Goal: Task Accomplishment & Management: Manage account settings

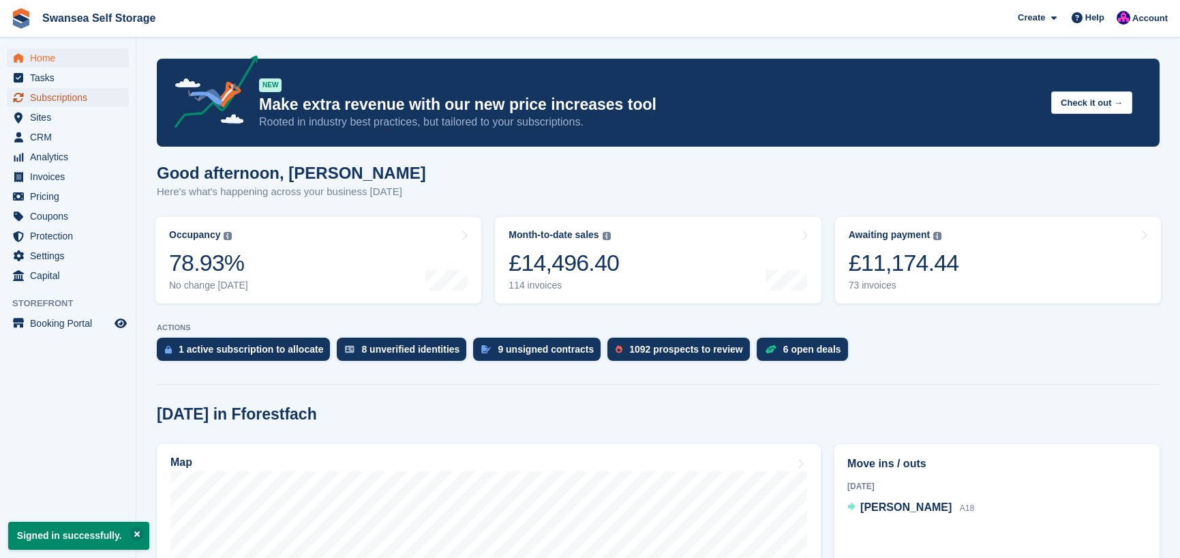
drag, startPoint x: 52, startPoint y: 97, endPoint x: 67, endPoint y: 103, distance: 16.8
click at [52, 97] on span "Subscriptions" at bounding box center [71, 97] width 82 height 19
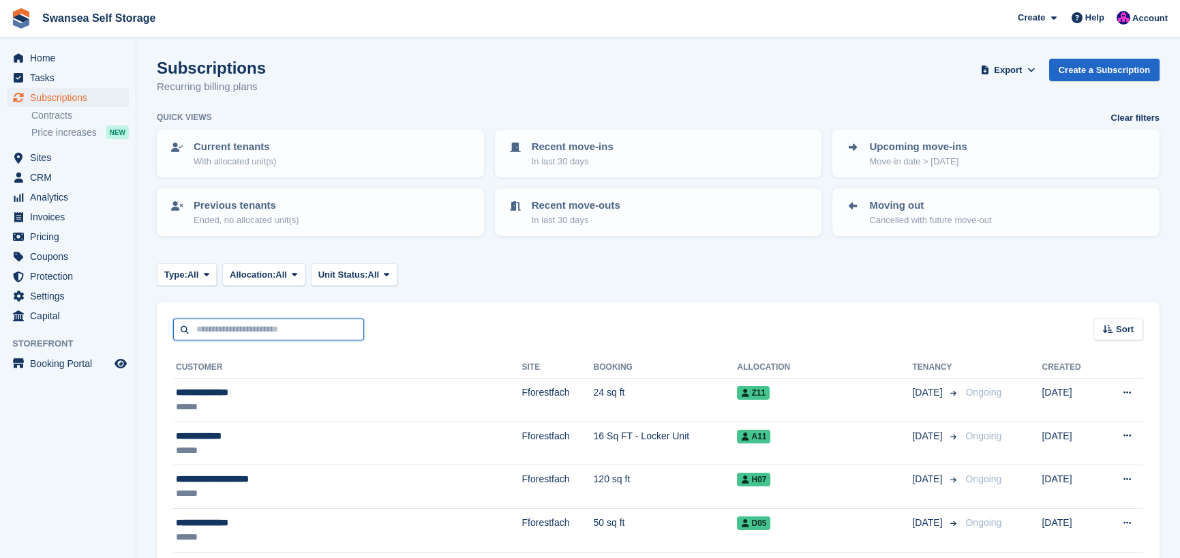
click at [225, 329] on input "text" at bounding box center [268, 329] width 191 height 22
type input "**"
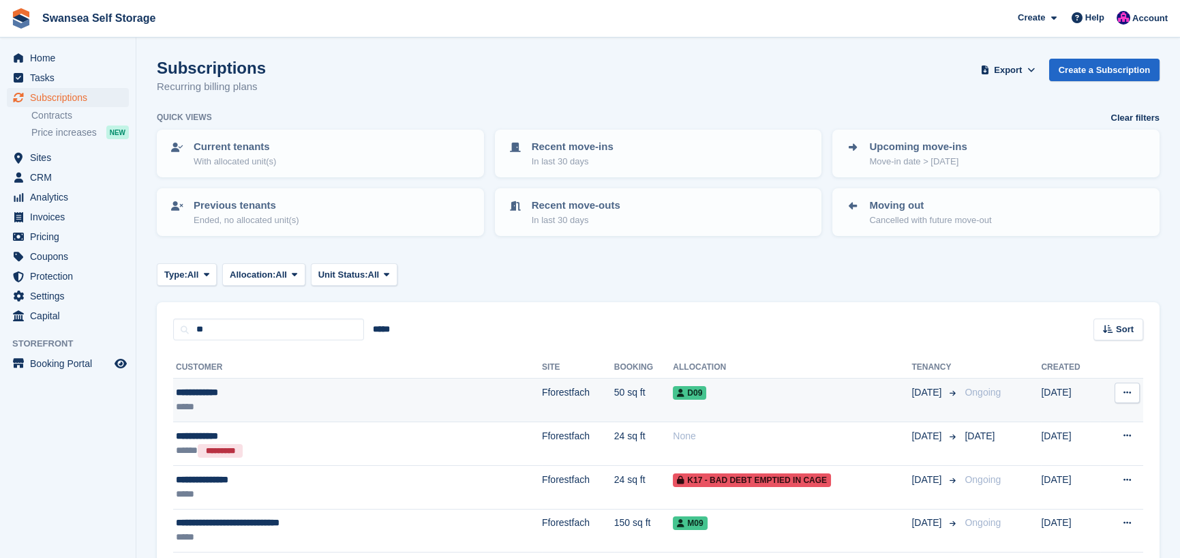
scroll to position [68, 0]
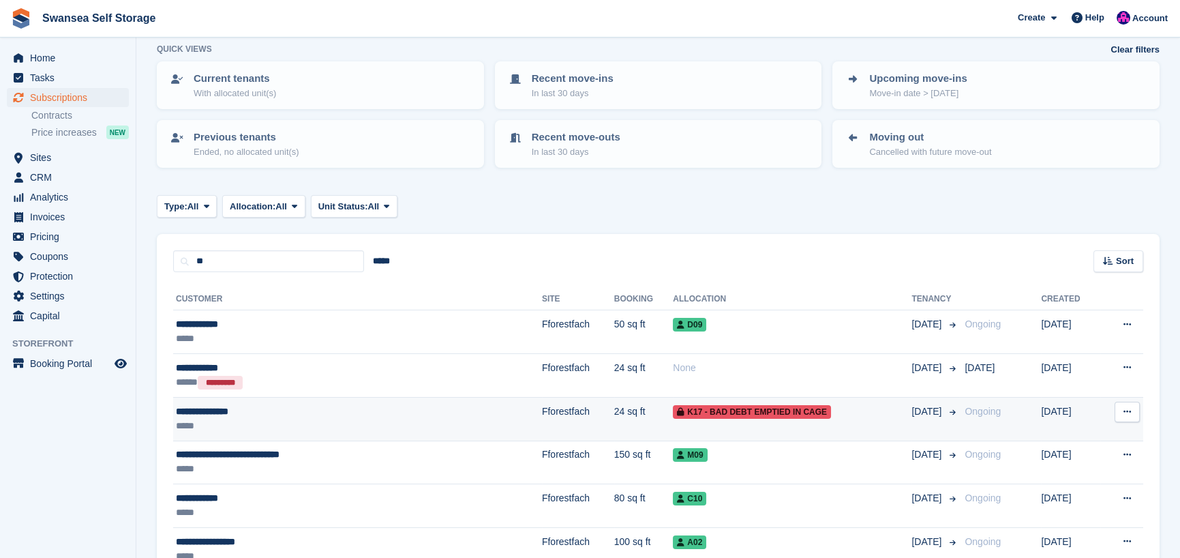
click at [352, 410] on div "**********" at bounding box center [296, 411] width 241 height 14
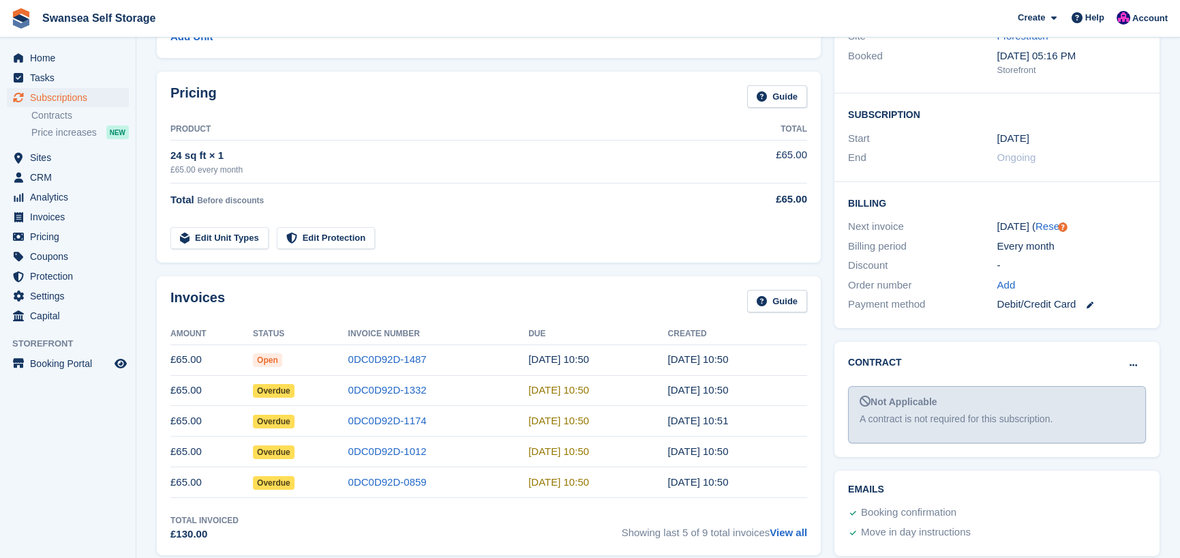
scroll to position [204, 0]
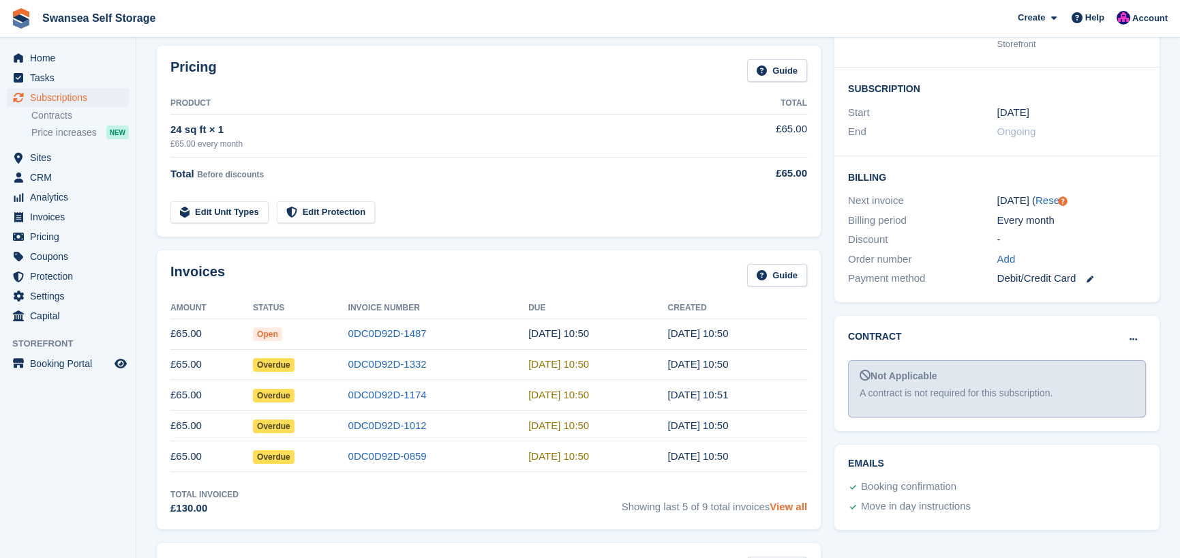
drag, startPoint x: 783, startPoint y: 510, endPoint x: 729, endPoint y: 503, distance: 53.6
click at [780, 510] on link "View all" at bounding box center [788, 506] width 37 height 12
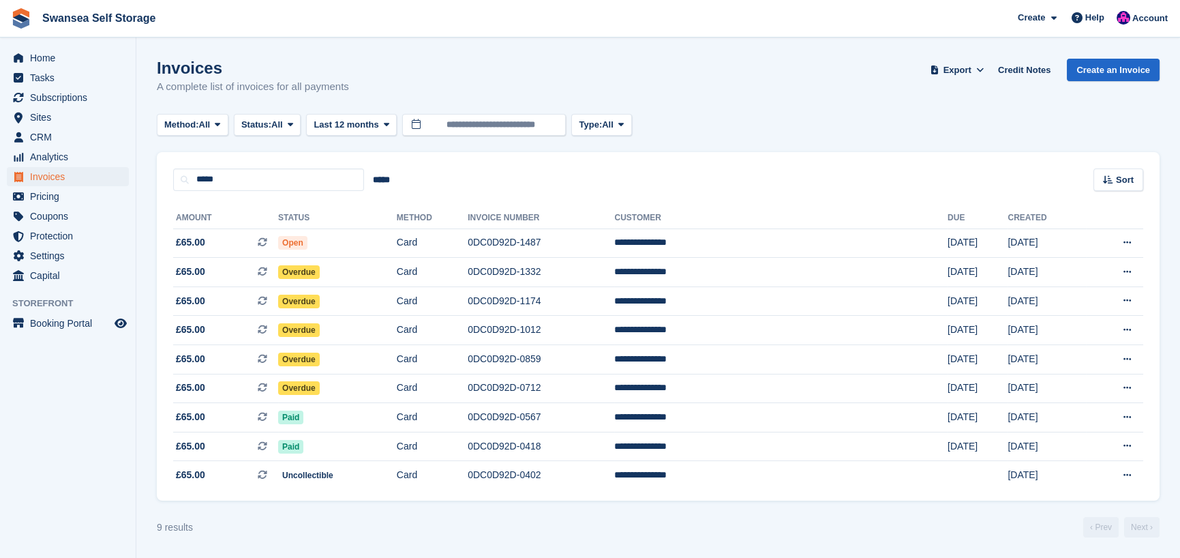
click at [853, 74] on div "Invoices A complete list of invoices for all payments Export Export Invoices Ex…" at bounding box center [658, 85] width 1003 height 52
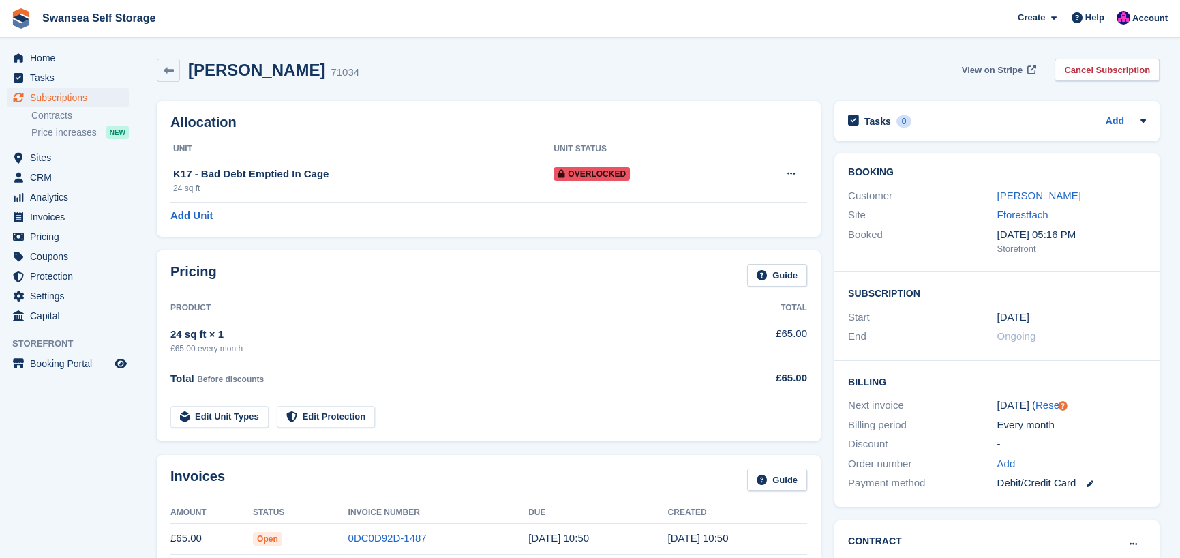
click at [1005, 72] on span "View on Stripe" at bounding box center [992, 70] width 61 height 14
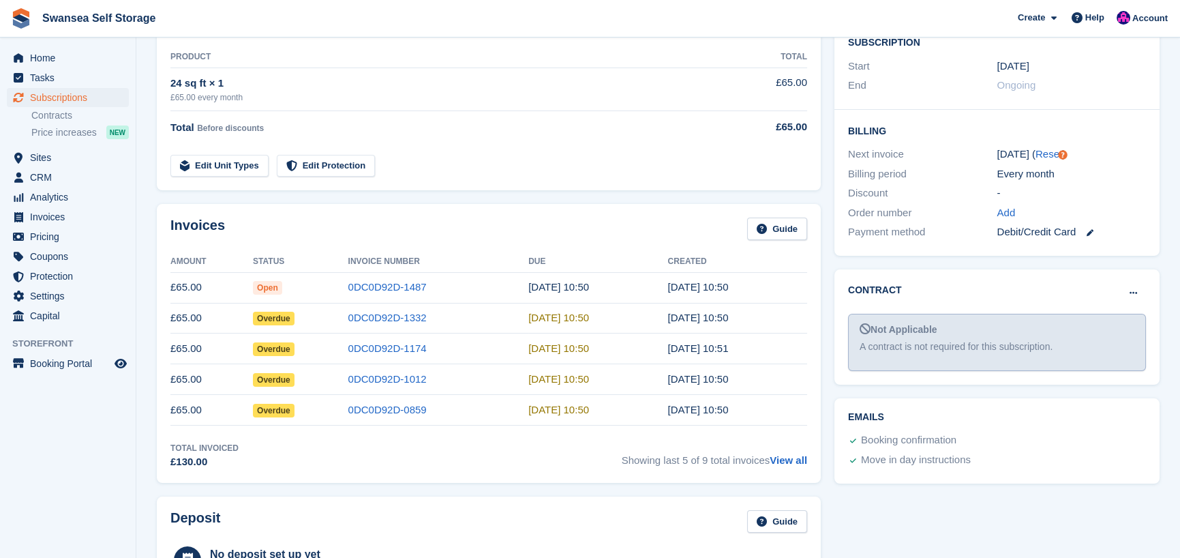
scroll to position [273, 0]
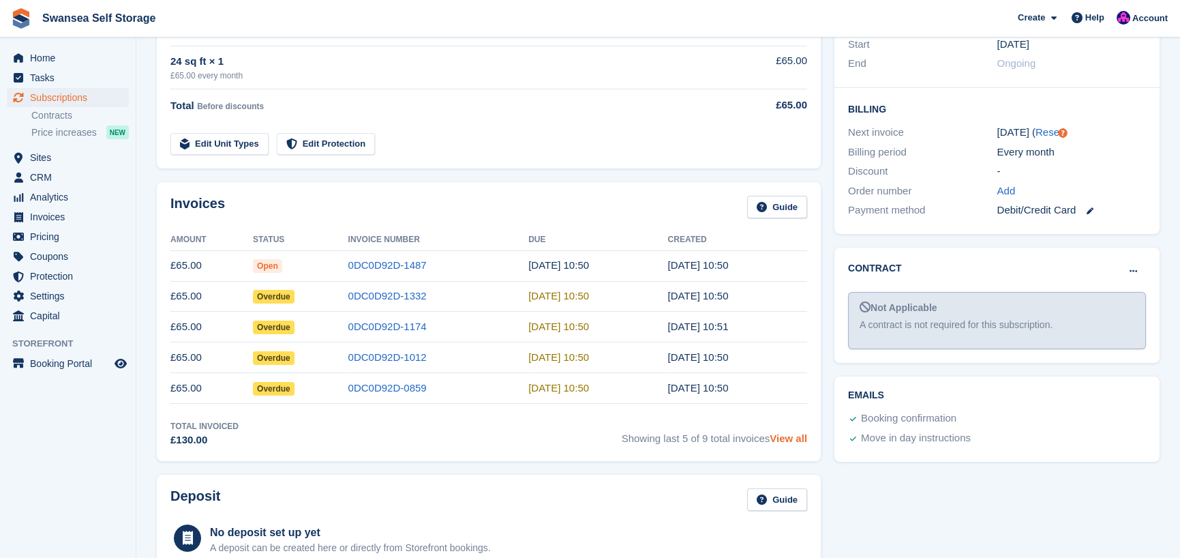
click at [793, 435] on link "View all" at bounding box center [788, 438] width 37 height 12
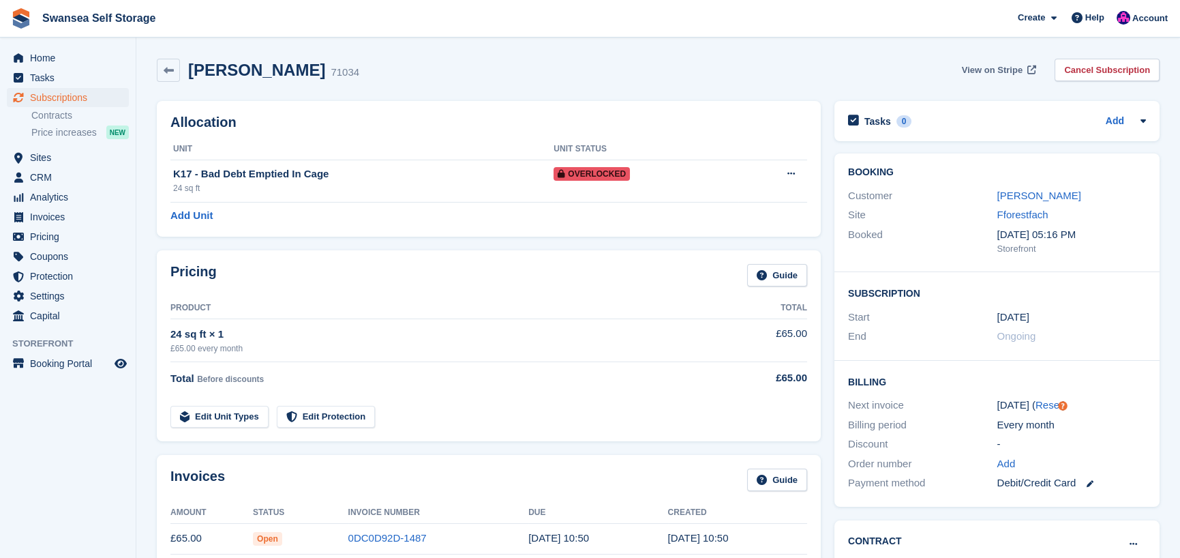
click at [1003, 63] on span "View on Stripe" at bounding box center [992, 70] width 61 height 14
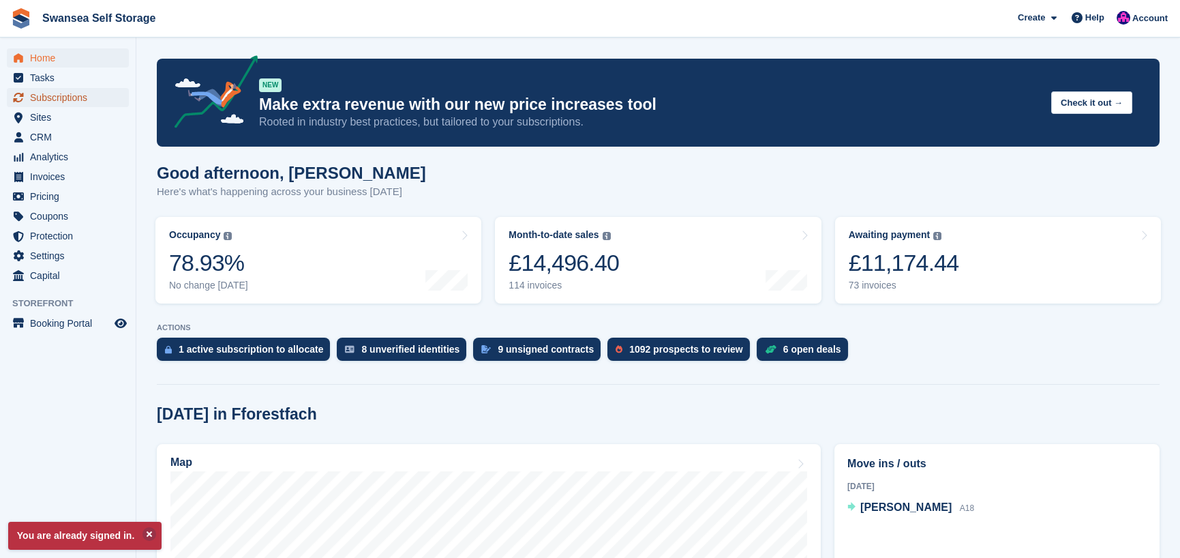
click at [76, 93] on span "Subscriptions" at bounding box center [71, 97] width 82 height 19
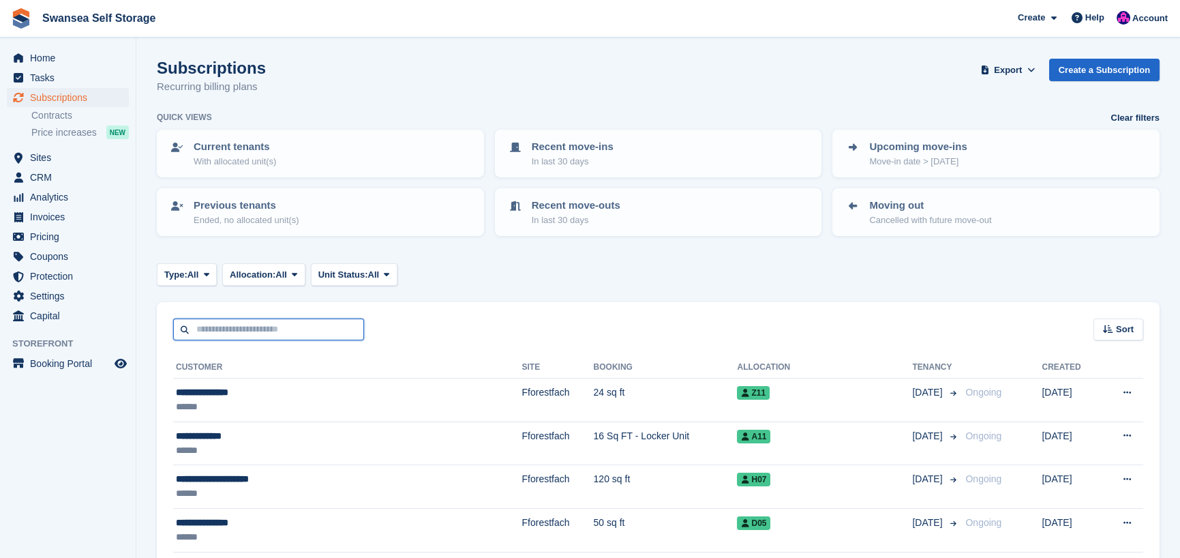
click at [230, 333] on input "text" at bounding box center [268, 329] width 191 height 22
type input "******"
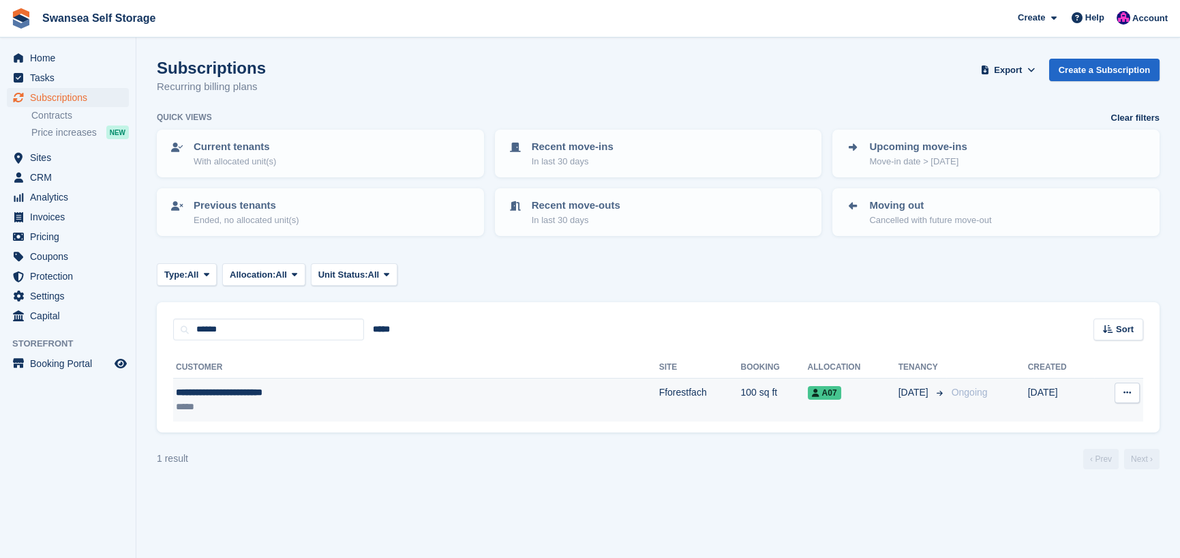
click at [659, 389] on td "Fforestfach" at bounding box center [700, 399] width 82 height 43
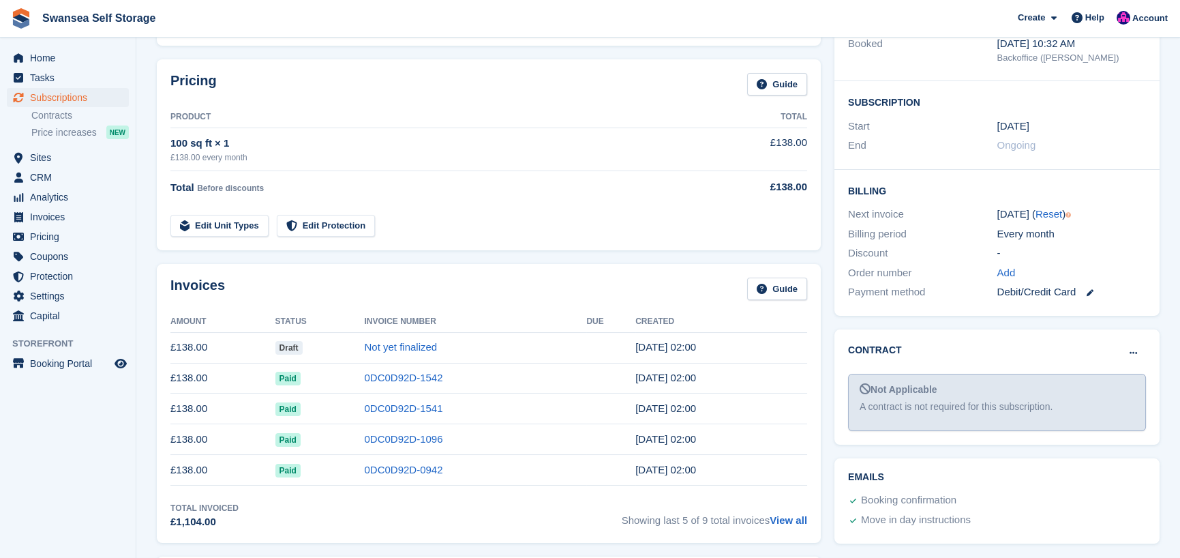
scroll to position [204, 0]
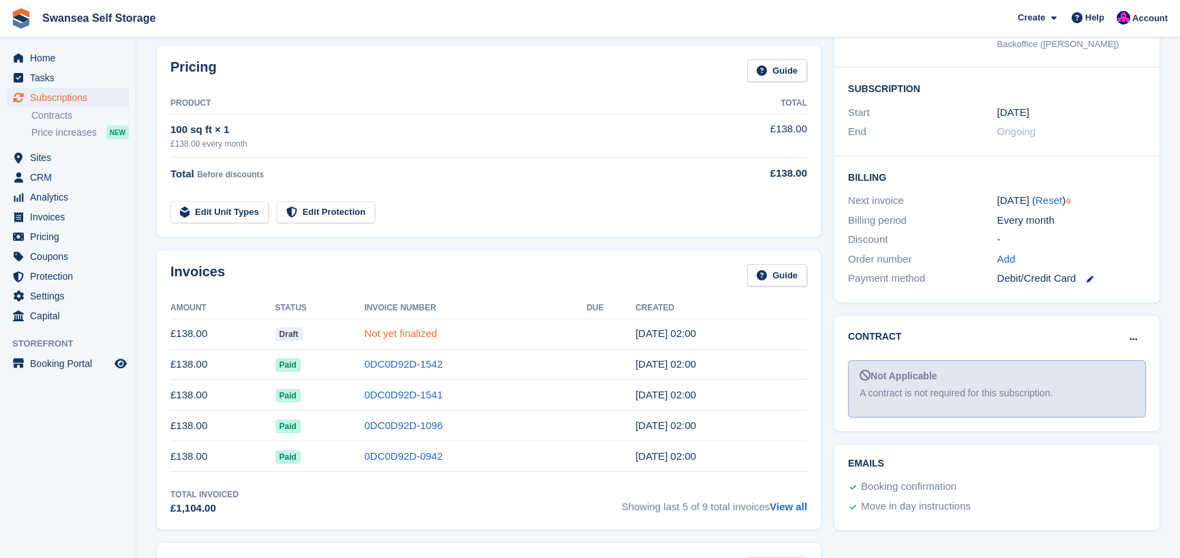
click at [385, 331] on link "Not yet finalized" at bounding box center [400, 333] width 73 height 12
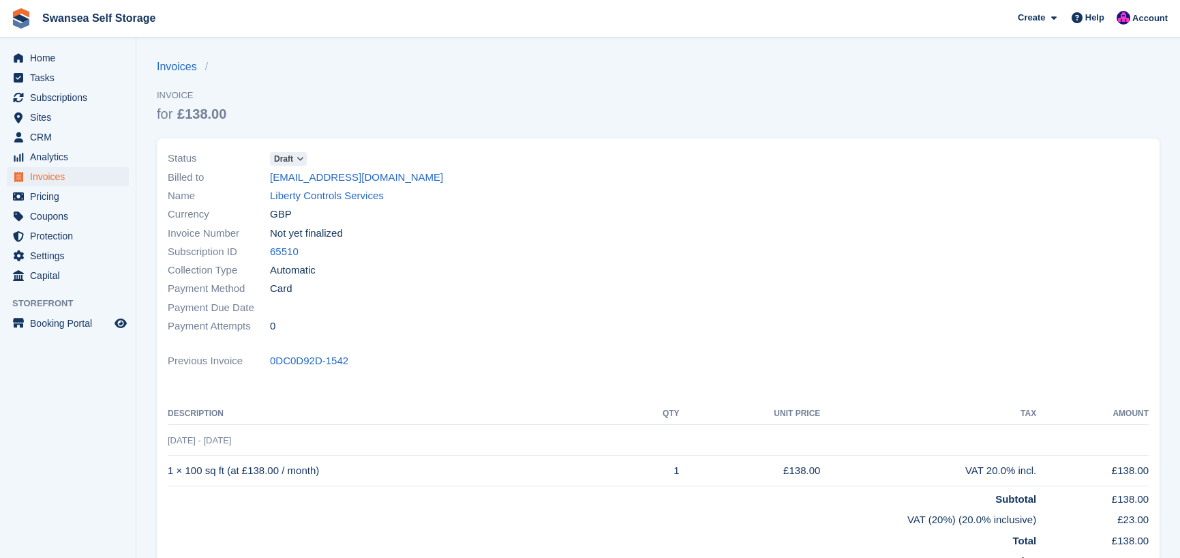
click at [299, 162] on icon at bounding box center [300, 159] width 7 height 8
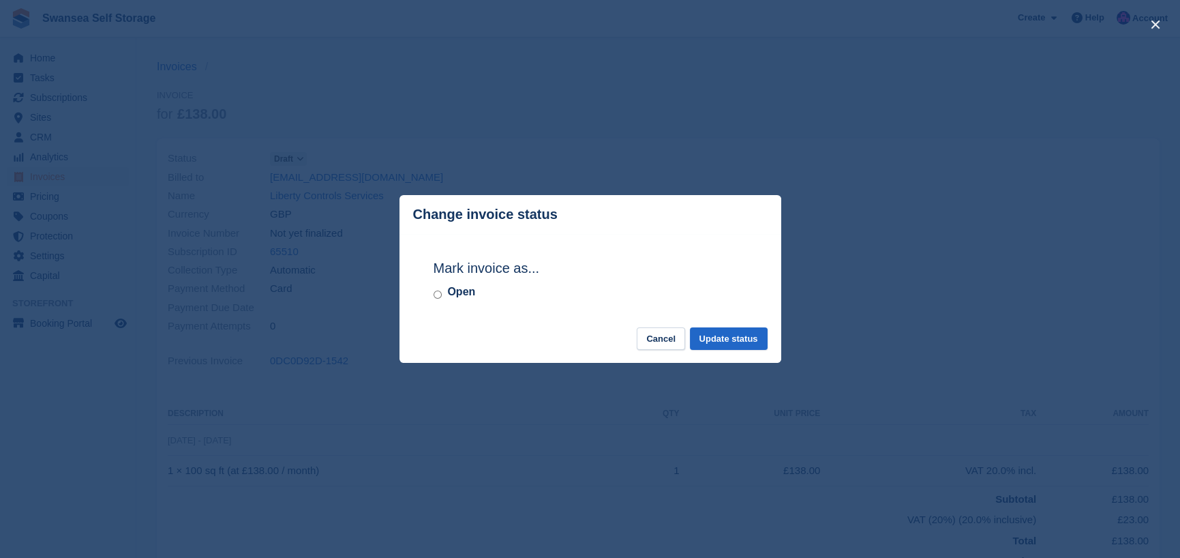
click at [471, 295] on label "Open" at bounding box center [461, 292] width 28 height 16
click at [718, 343] on button "Update status" at bounding box center [729, 338] width 78 height 22
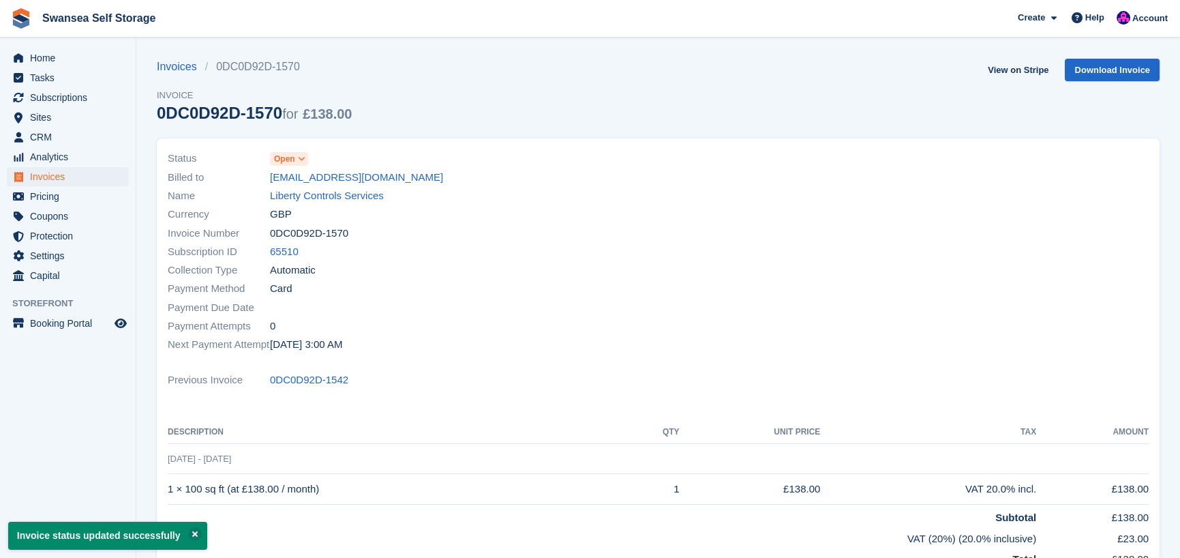
click at [301, 157] on icon at bounding box center [301, 159] width 7 height 8
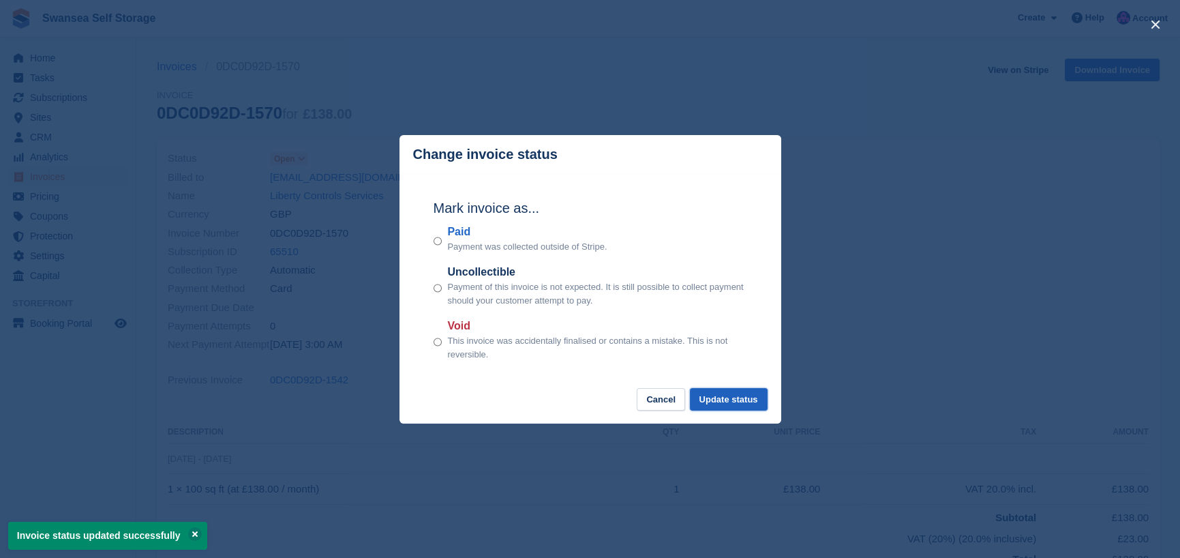
click at [708, 398] on button "Update status" at bounding box center [729, 399] width 78 height 22
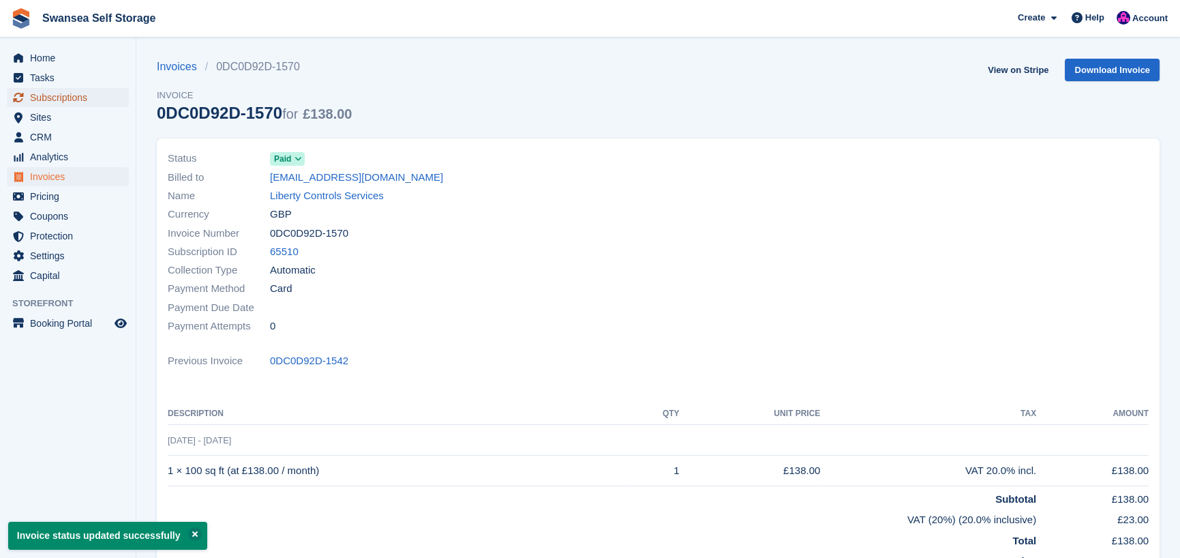
click at [76, 97] on span "Subscriptions" at bounding box center [71, 97] width 82 height 19
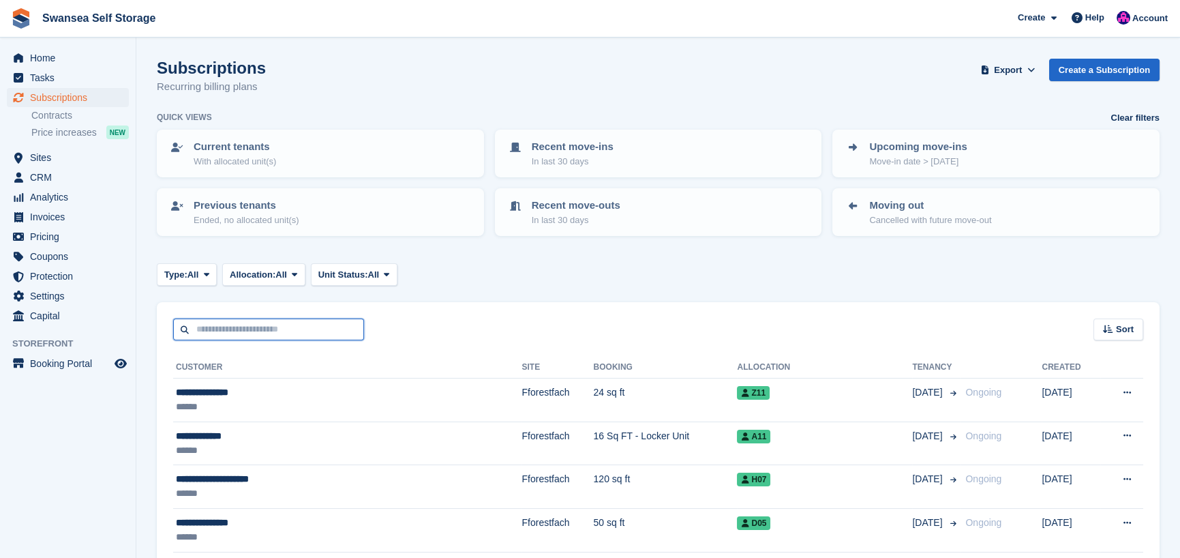
click at [242, 333] on input "text" at bounding box center [268, 329] width 191 height 22
type input "****"
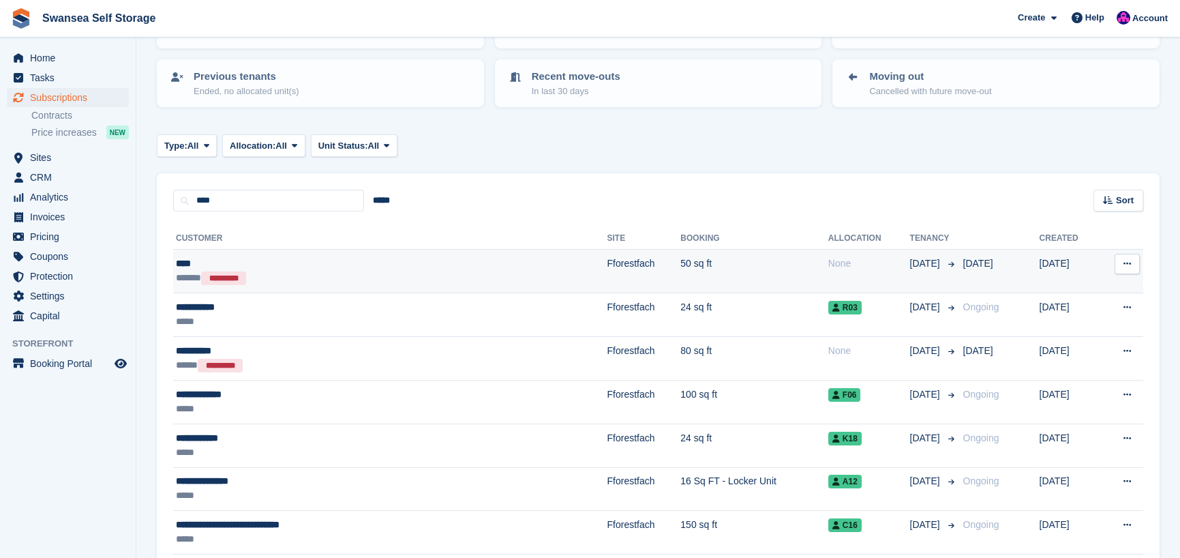
scroll to position [136, 0]
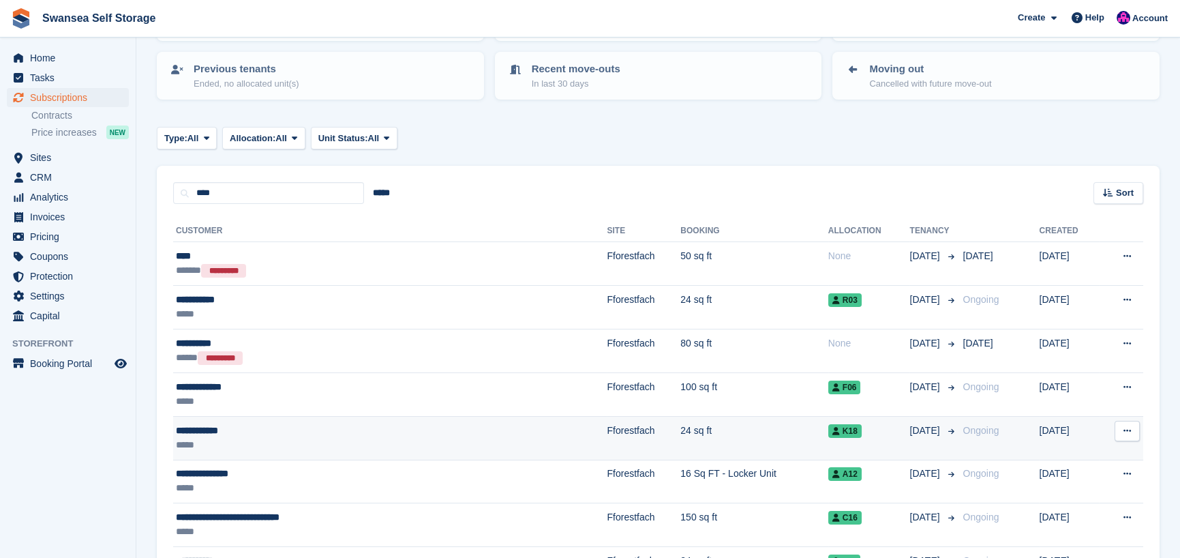
click at [328, 426] on div "**********" at bounding box center [315, 430] width 279 height 14
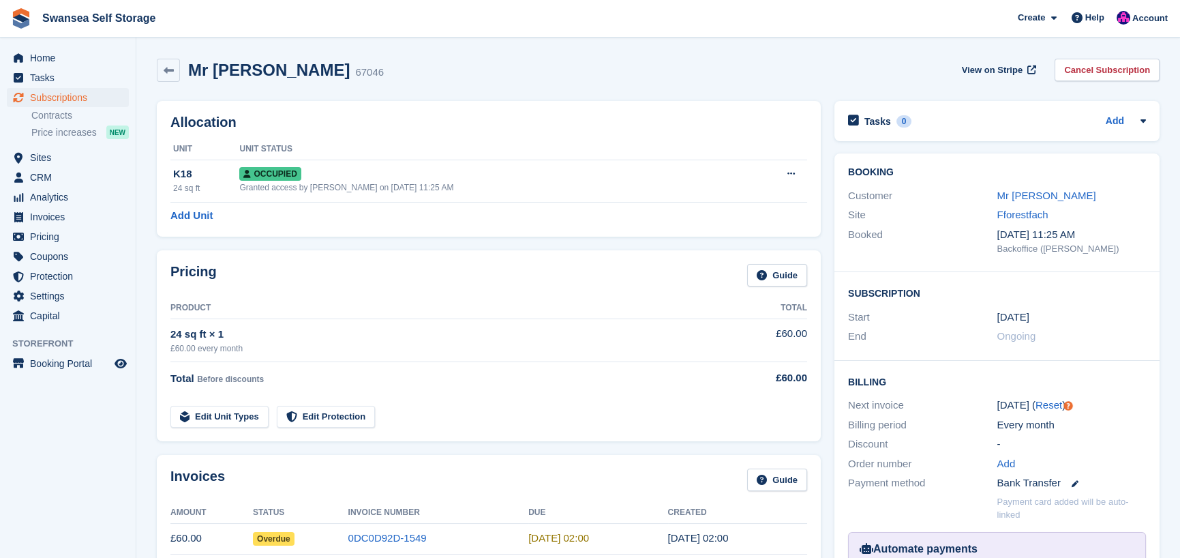
scroll to position [68, 0]
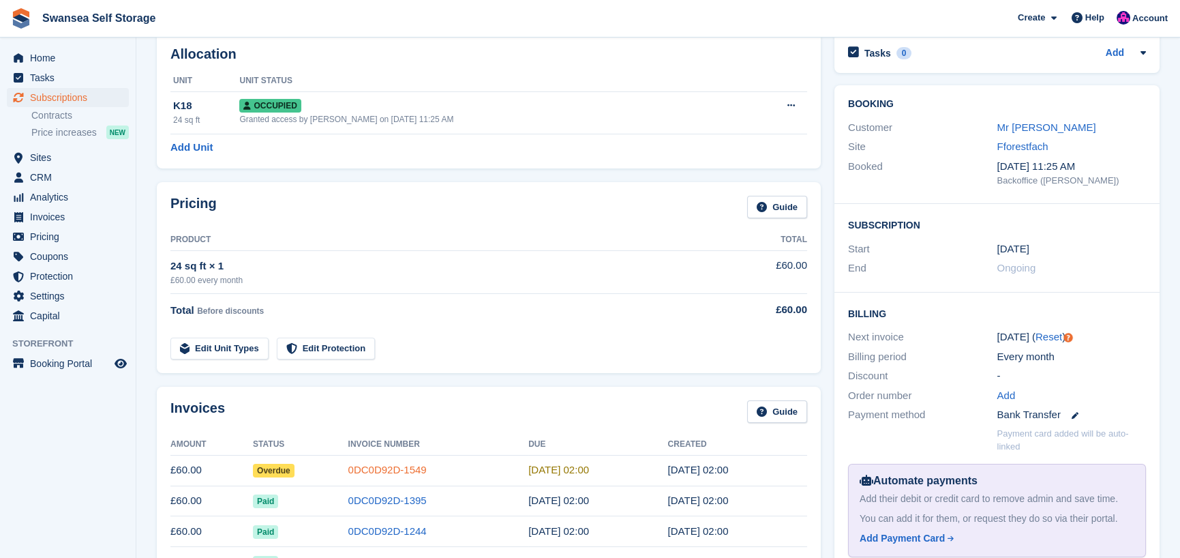
click at [371, 466] on link "0DC0D92D-1549" at bounding box center [387, 470] width 78 height 12
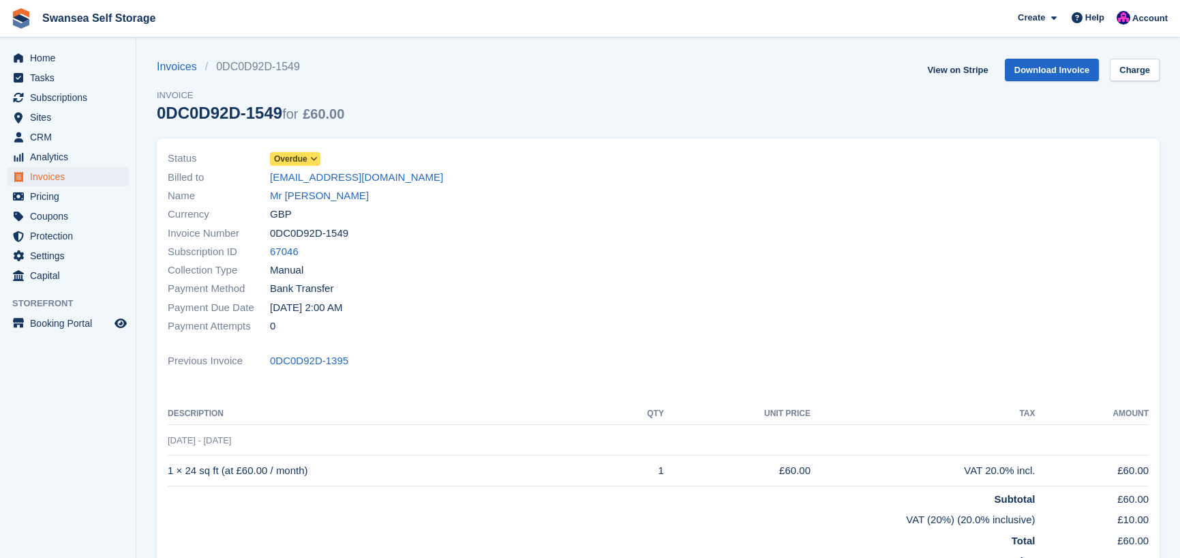
click at [289, 157] on span "Overdue" at bounding box center [290, 159] width 33 height 12
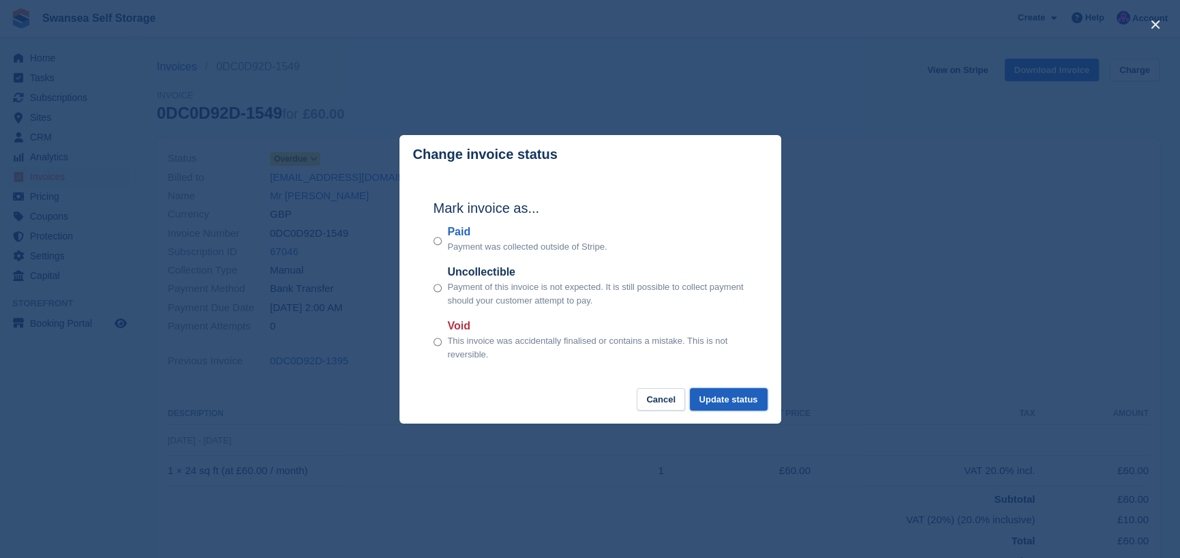
click at [710, 399] on button "Update status" at bounding box center [729, 399] width 78 height 22
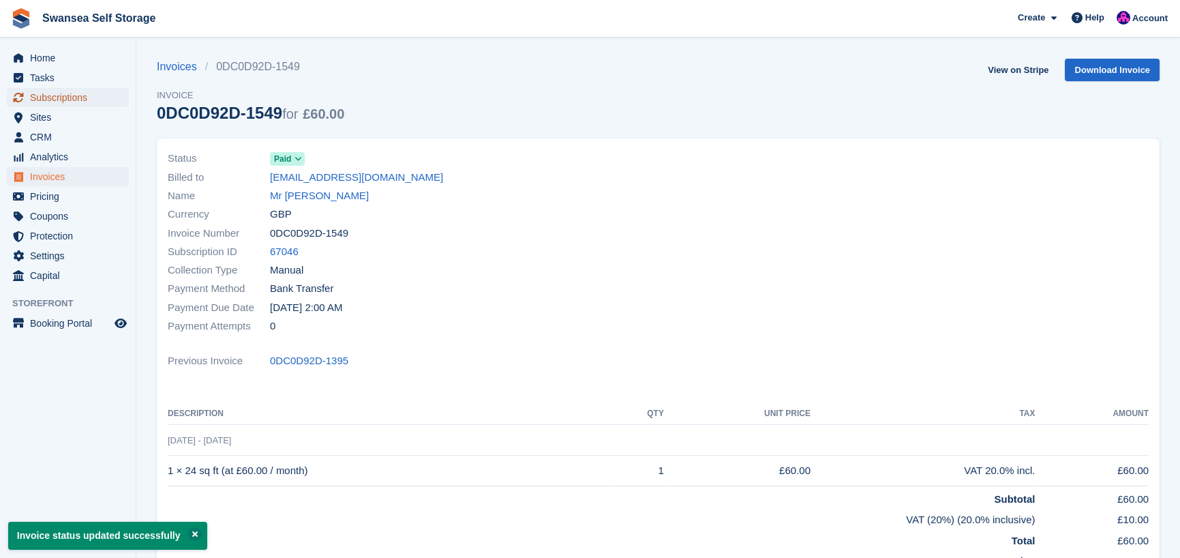
click at [58, 100] on span "Subscriptions" at bounding box center [71, 97] width 82 height 19
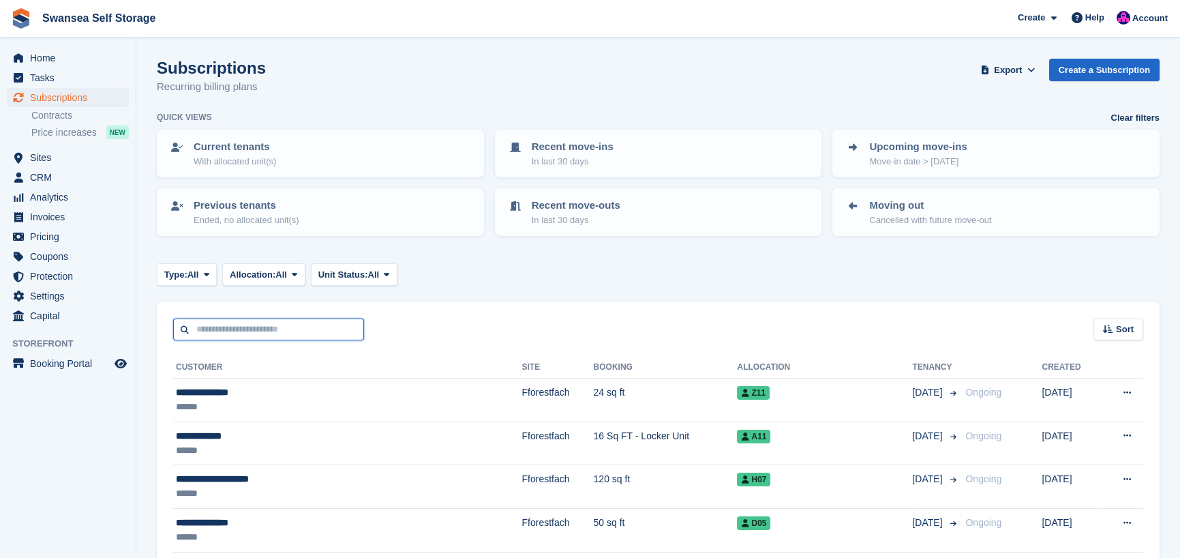
click at [221, 333] on input "text" at bounding box center [268, 329] width 191 height 22
type input "*****"
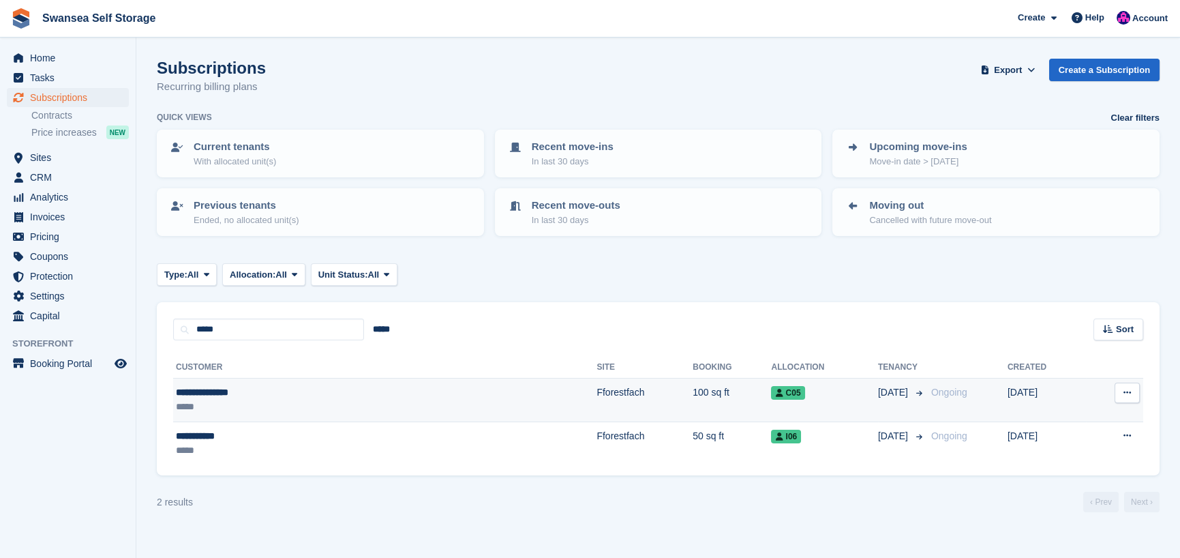
click at [596, 396] on td "Fforestfach" at bounding box center [644, 400] width 96 height 44
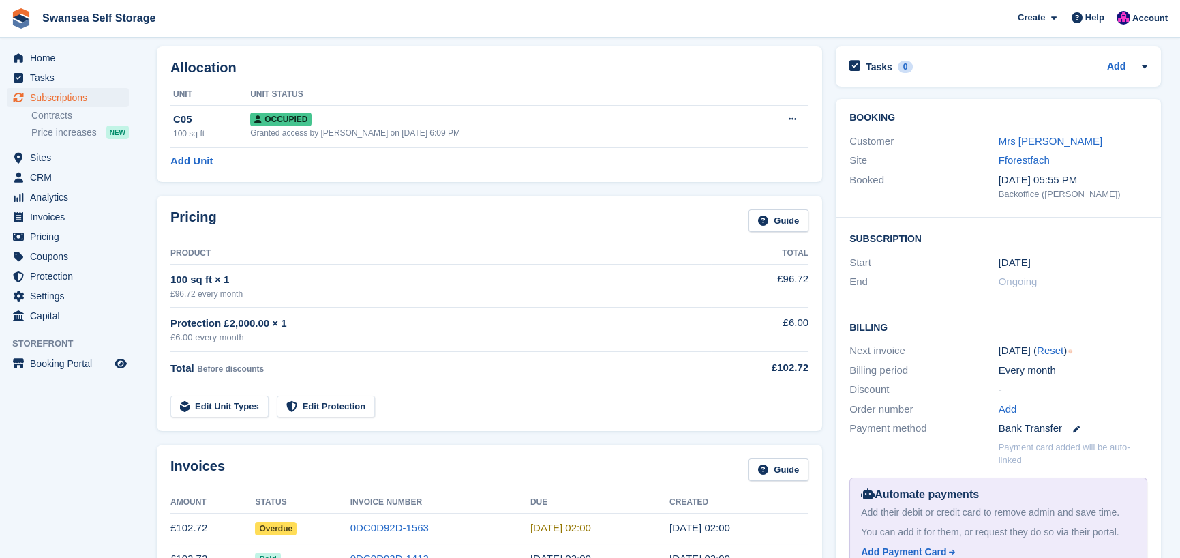
scroll to position [136, 0]
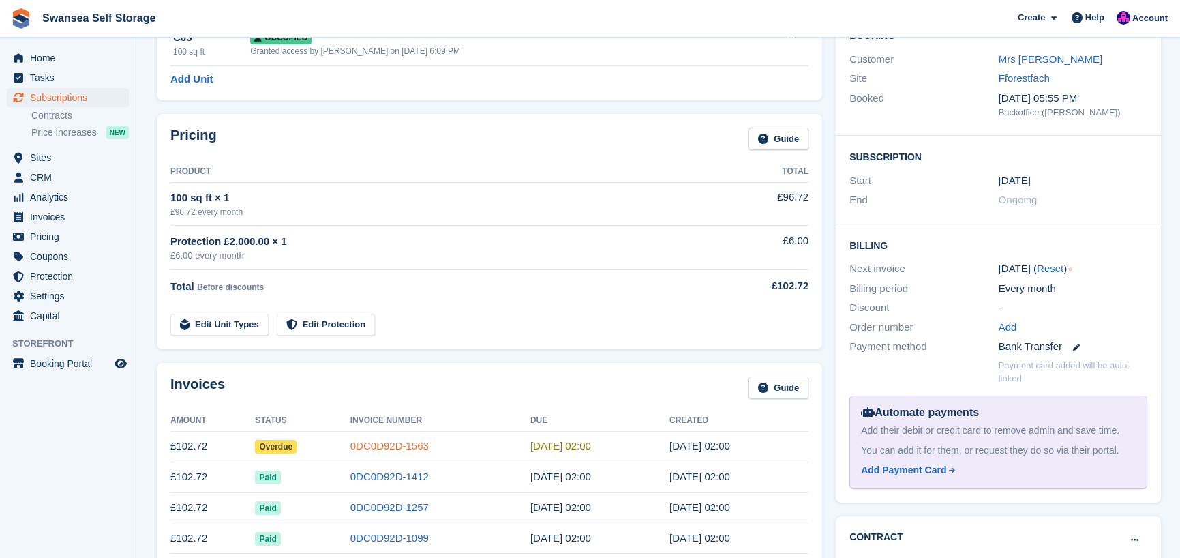
click at [395, 445] on link "0DC0D92D-1563" at bounding box center [389, 446] width 78 height 12
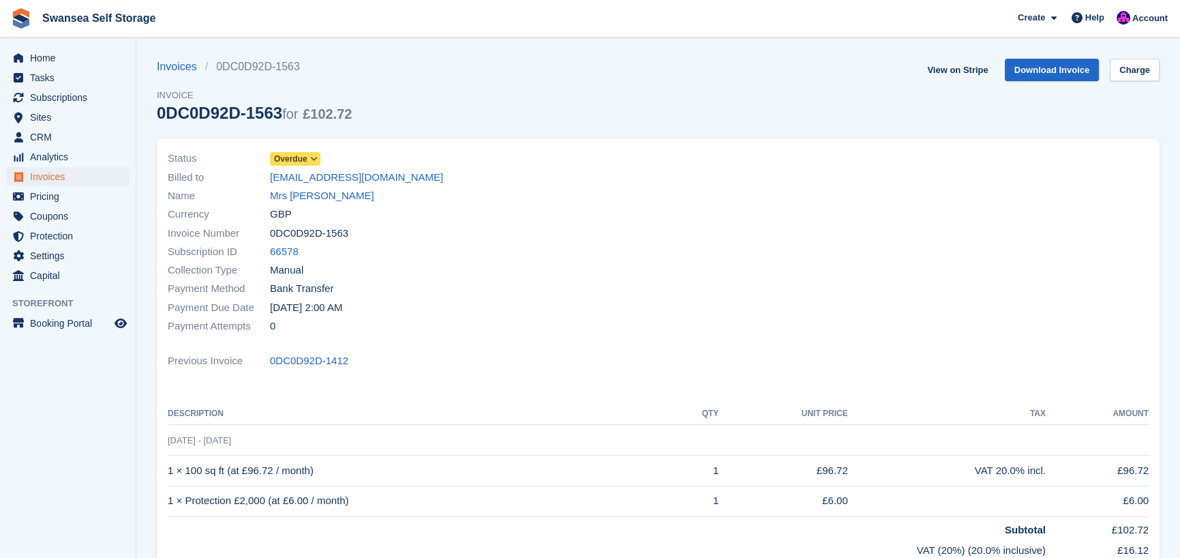
click at [305, 160] on span "Overdue" at bounding box center [290, 159] width 33 height 12
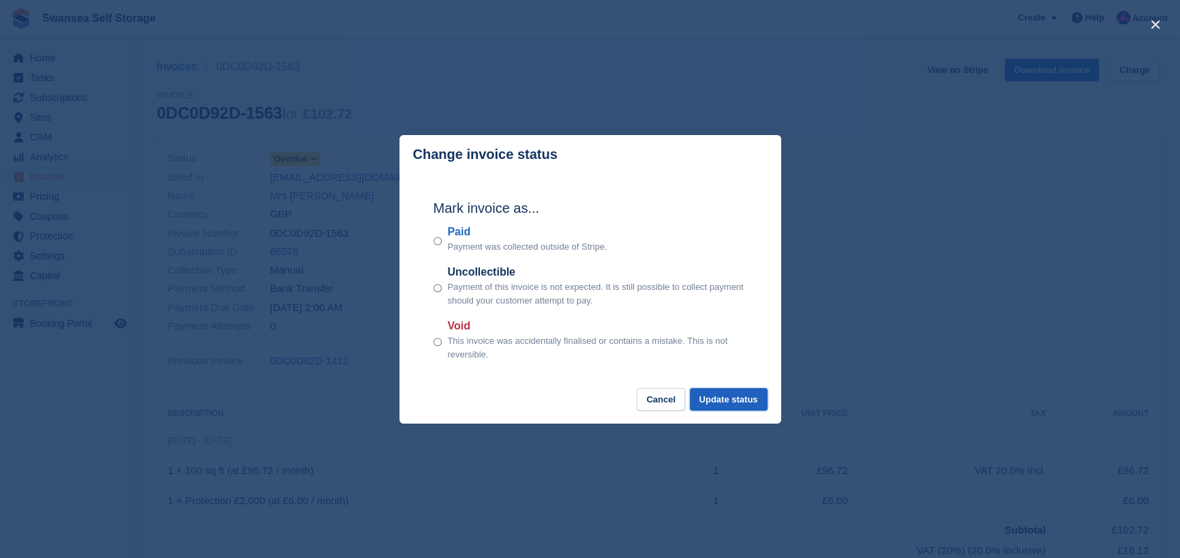
click at [702, 397] on button "Update status" at bounding box center [729, 399] width 78 height 22
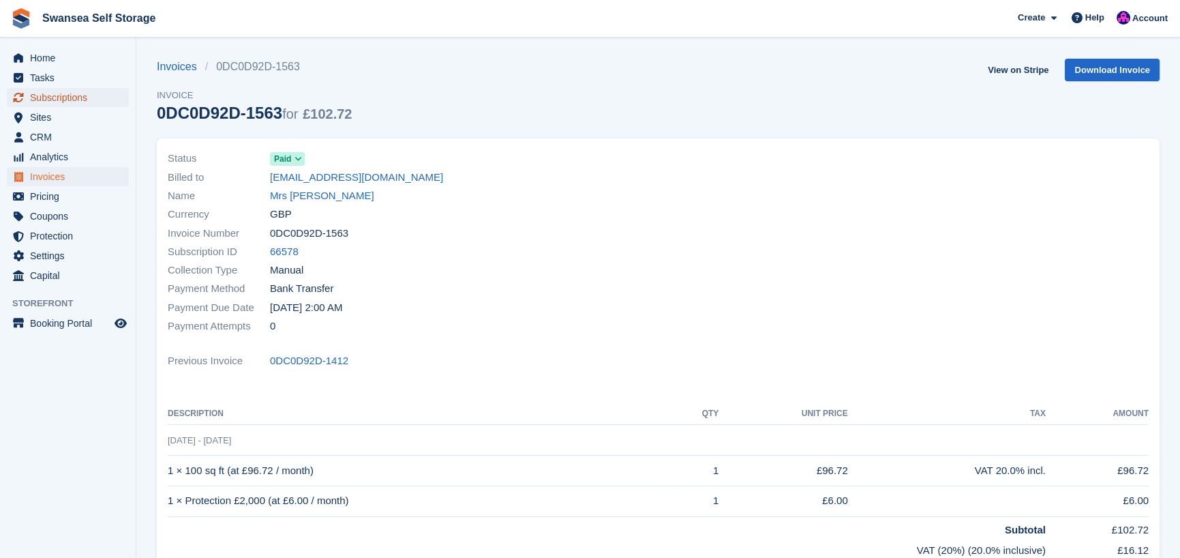
click at [73, 95] on span "Subscriptions" at bounding box center [71, 97] width 82 height 19
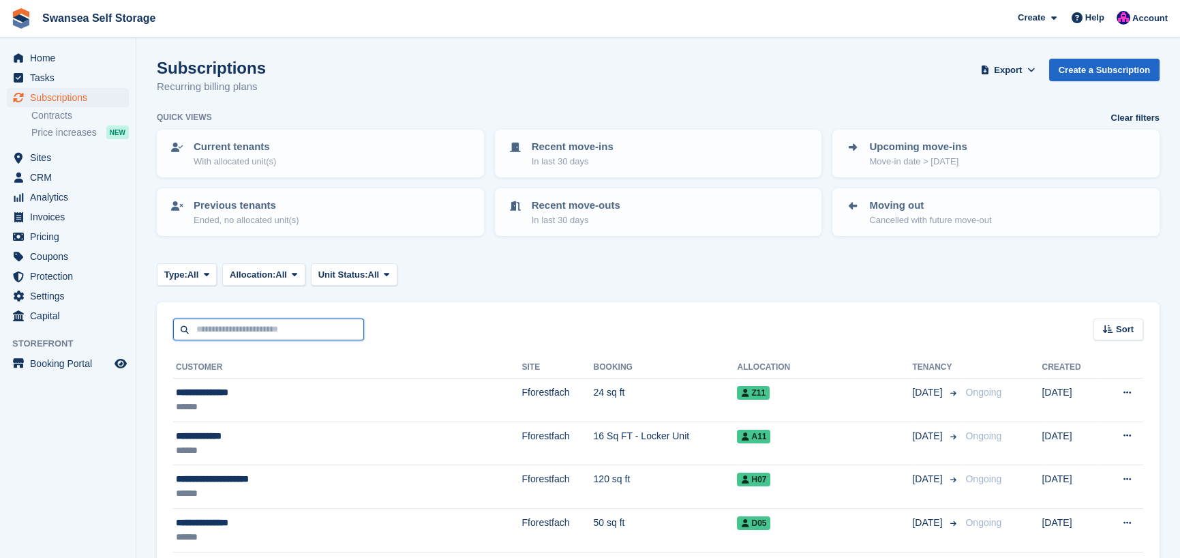
click at [237, 333] on input "text" at bounding box center [268, 329] width 191 height 22
type input "****"
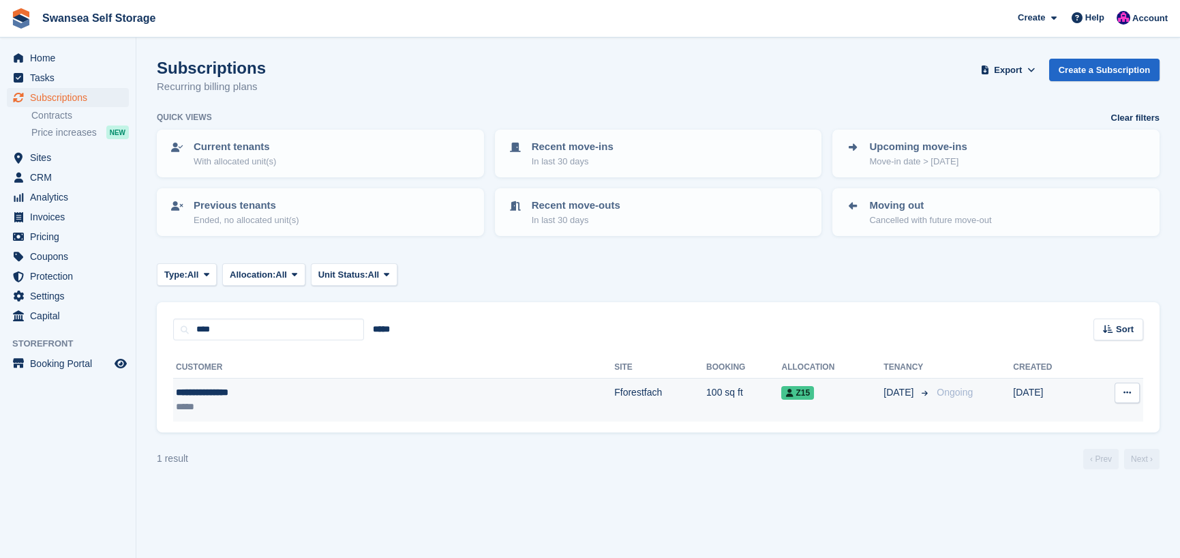
click at [249, 397] on div "**********" at bounding box center [289, 392] width 226 height 14
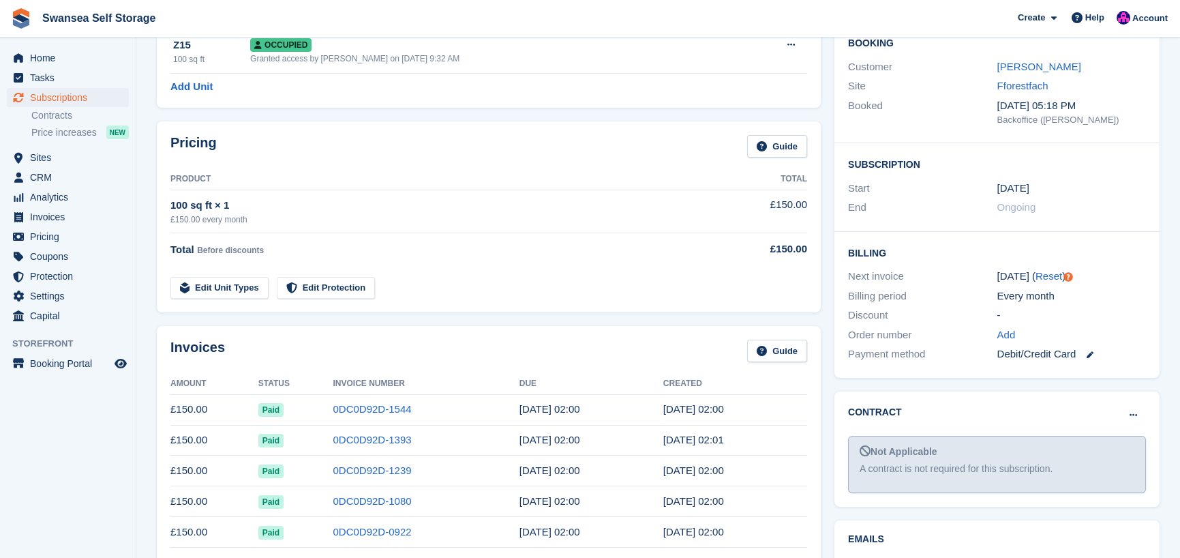
scroll to position [136, 0]
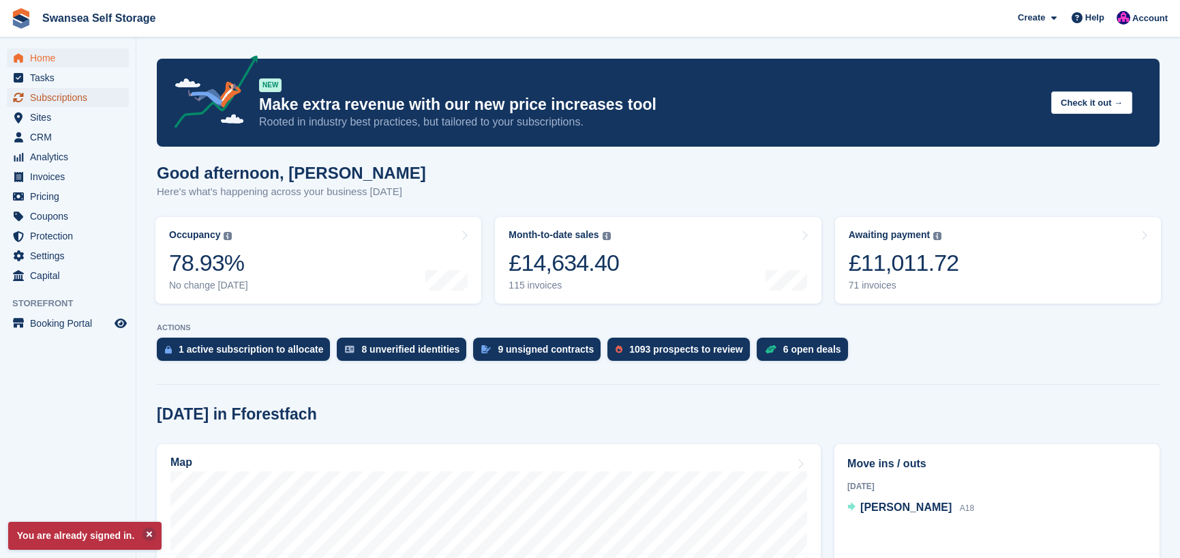
drag, startPoint x: 74, startPoint y: 94, endPoint x: 185, endPoint y: 105, distance: 111.6
click at [74, 95] on span "Subscriptions" at bounding box center [71, 97] width 82 height 19
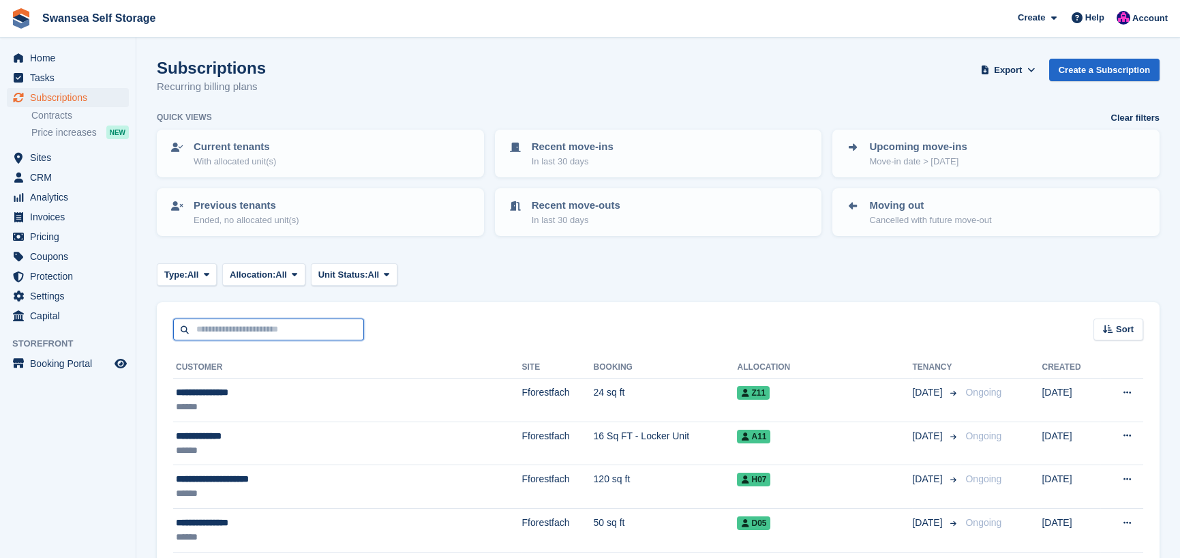
click at [215, 331] on input "text" at bounding box center [268, 329] width 191 height 22
type input "**"
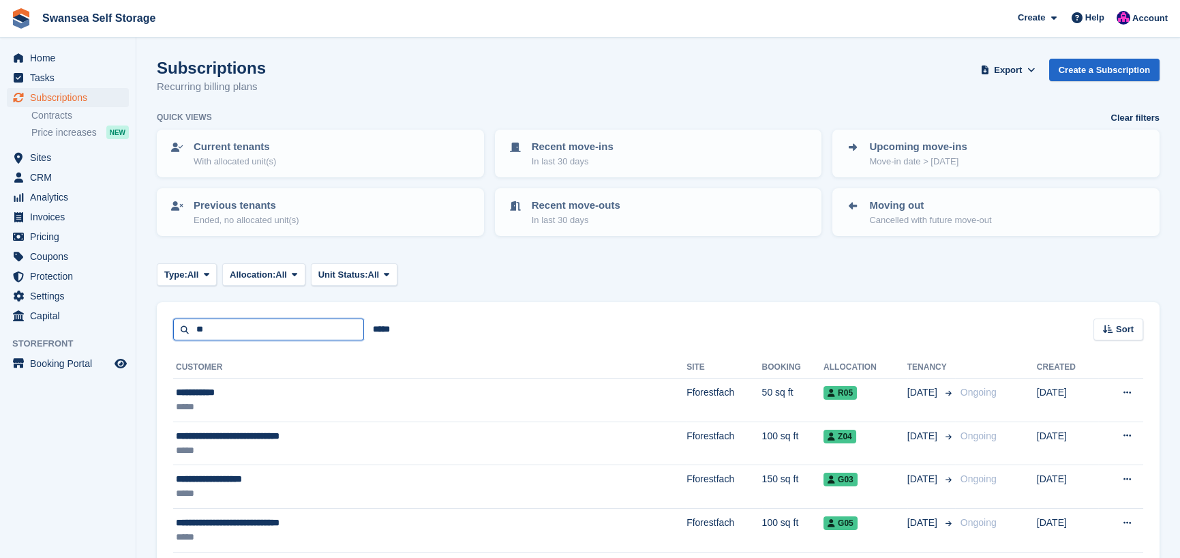
drag, startPoint x: 215, startPoint y: 328, endPoint x: 123, endPoint y: 333, distance: 92.9
type input "***"
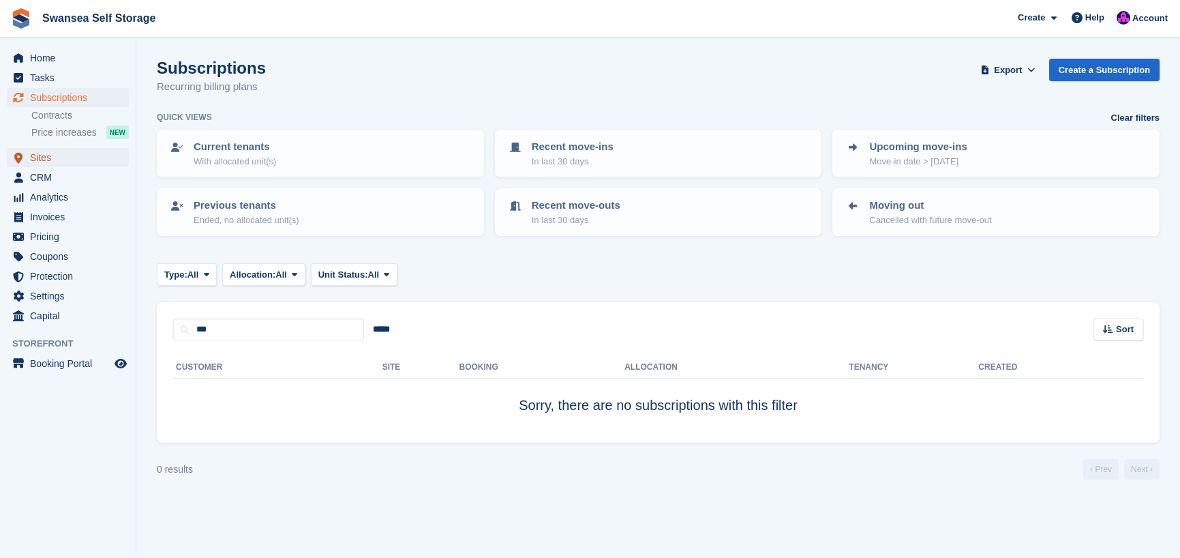
click at [61, 162] on span "Sites" at bounding box center [71, 157] width 82 height 19
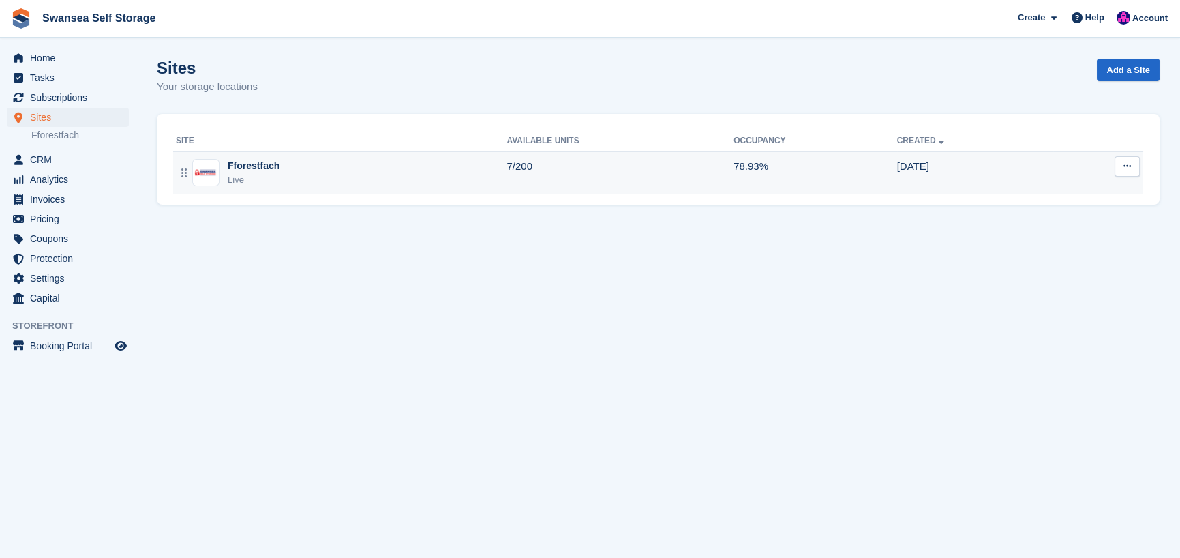
click at [274, 166] on div "Fforestfach" at bounding box center [254, 166] width 52 height 14
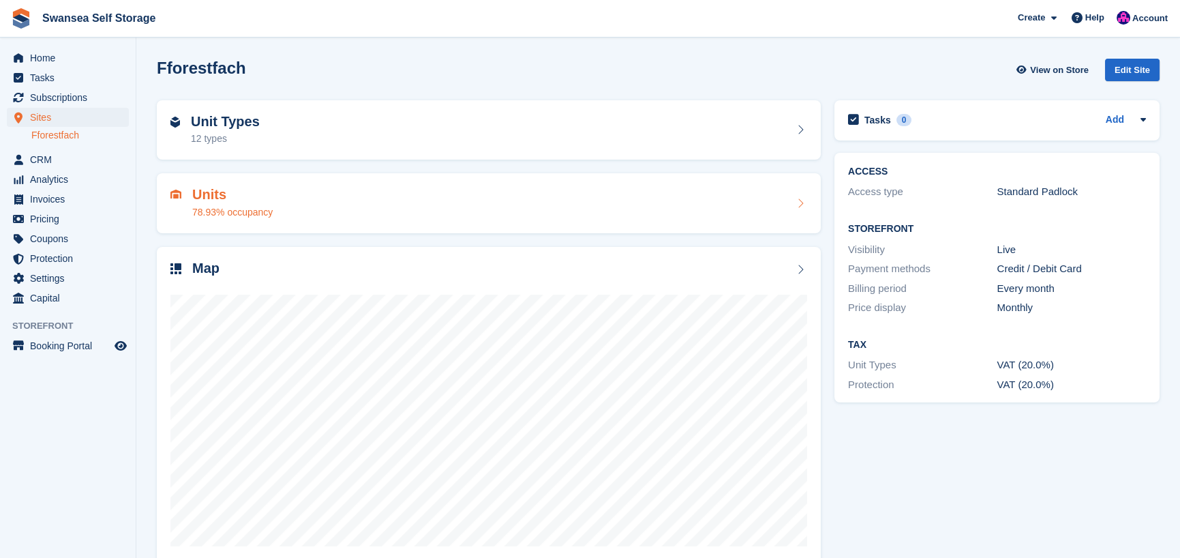
drag, startPoint x: 239, startPoint y: 208, endPoint x: 245, endPoint y: 213, distance: 8.3
click at [239, 209] on div "78.93% occupancy" at bounding box center [232, 212] width 80 height 14
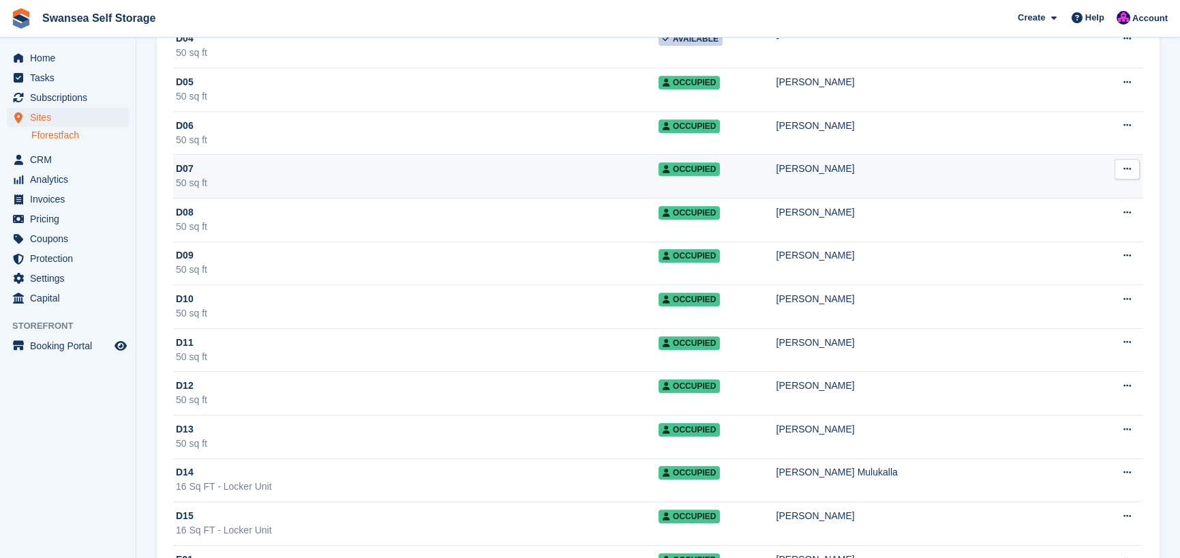
scroll to position [2386, 0]
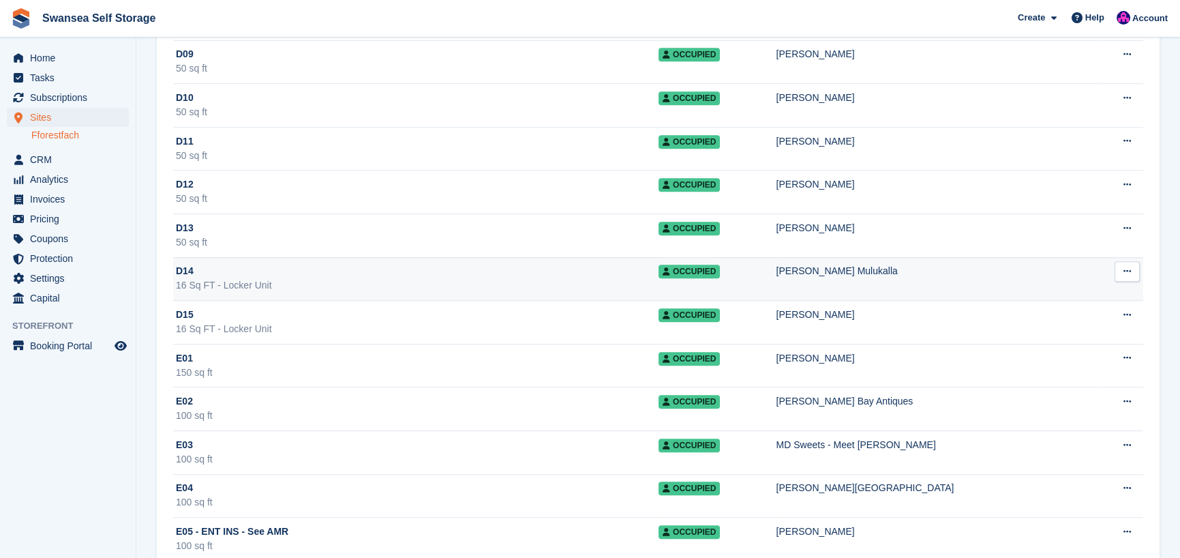
click at [285, 278] on div "16 Sq FT - Locker Unit" at bounding box center [417, 285] width 483 height 14
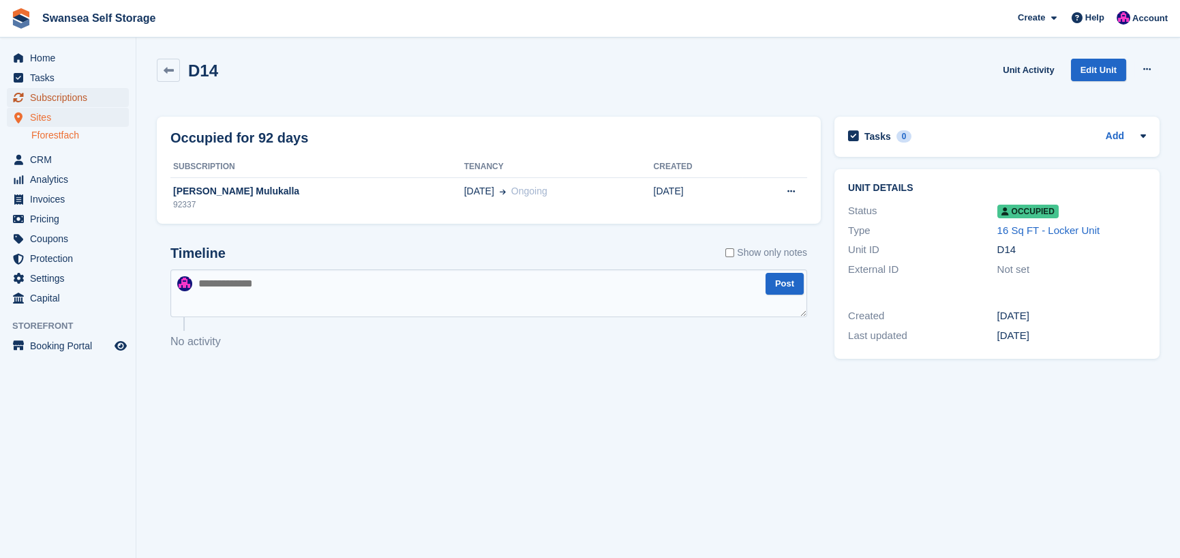
click at [84, 100] on span "Subscriptions" at bounding box center [71, 97] width 82 height 19
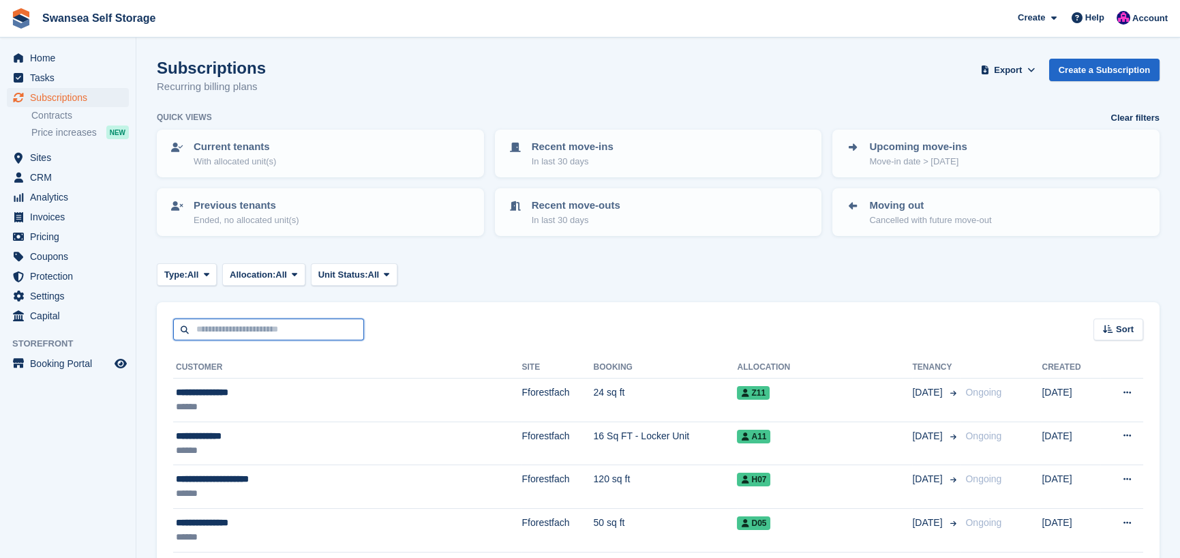
click at [229, 329] on input "text" at bounding box center [268, 329] width 191 height 22
type input "****"
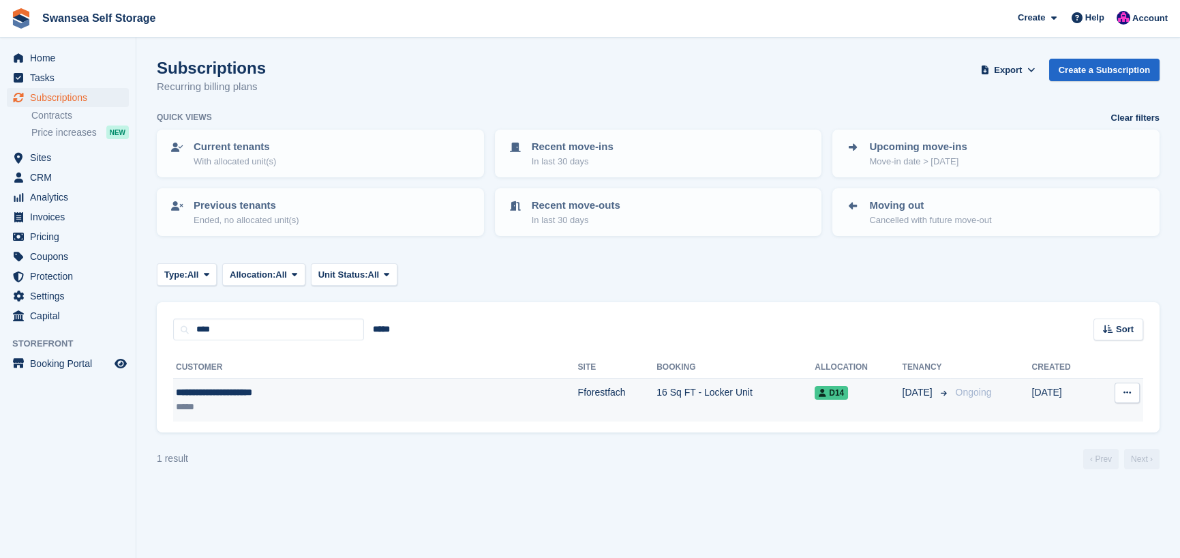
click at [262, 397] on div "**********" at bounding box center [297, 392] width 243 height 14
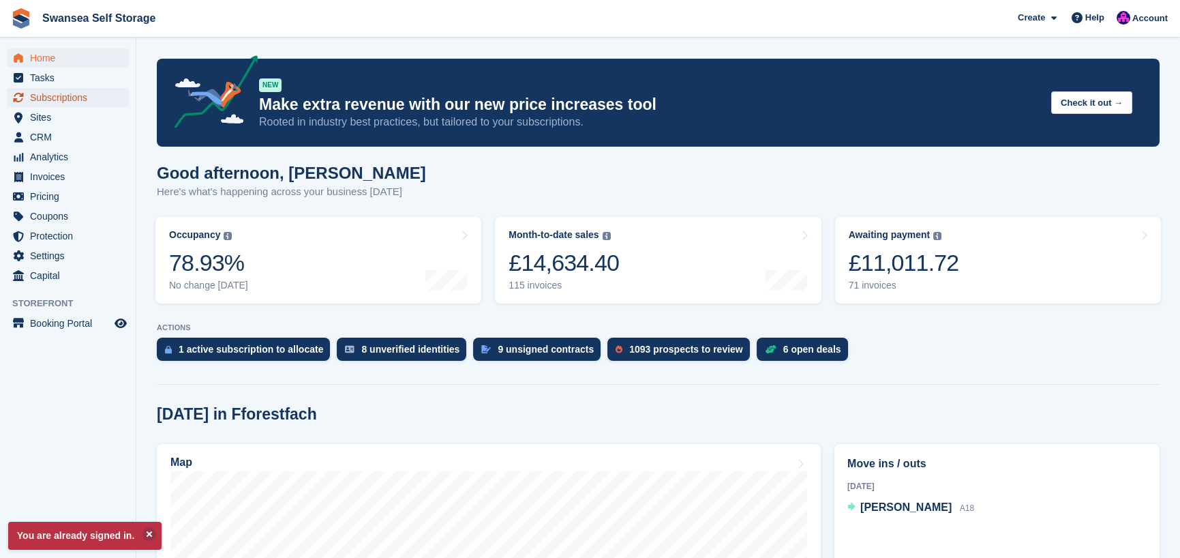
click at [63, 95] on span "Subscriptions" at bounding box center [71, 97] width 82 height 19
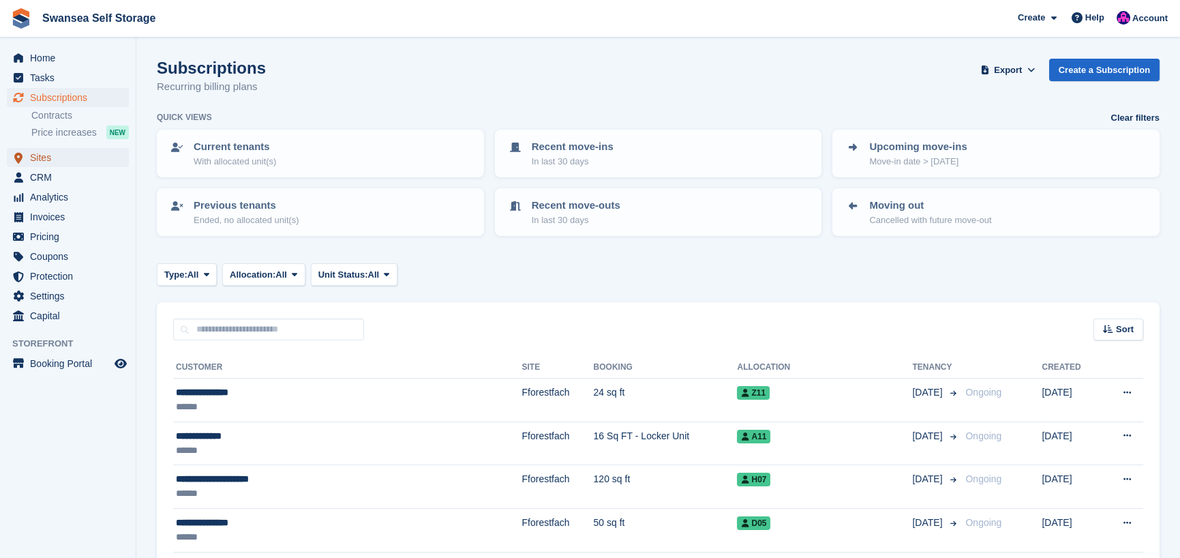
click at [60, 162] on span "Sites" at bounding box center [71, 157] width 82 height 19
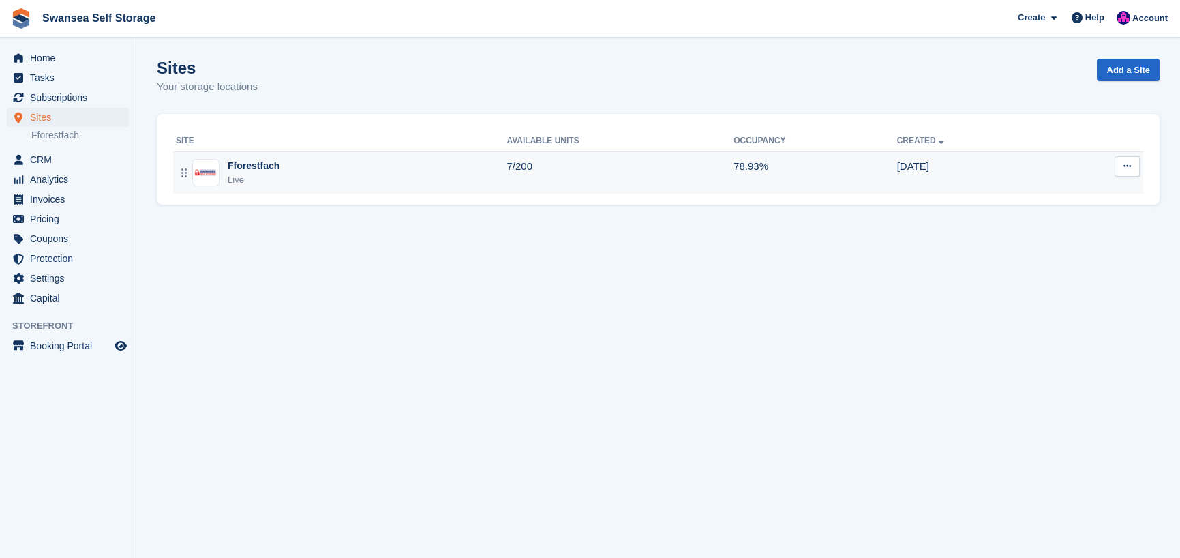
click at [249, 180] on div "Live" at bounding box center [254, 180] width 52 height 14
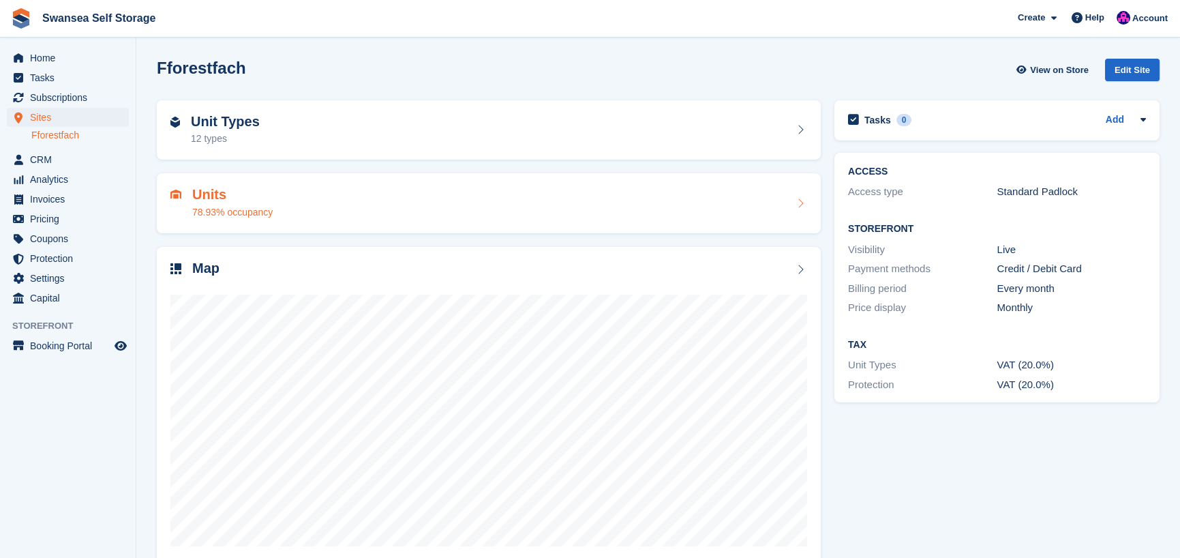
click at [247, 206] on div "78.93% occupancy" at bounding box center [232, 212] width 80 height 14
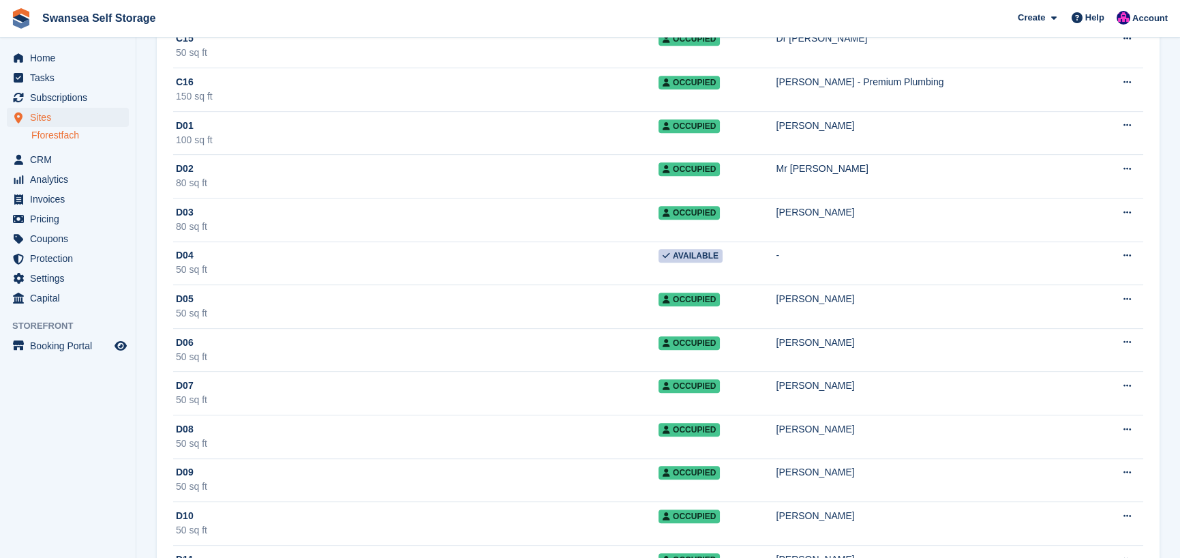
scroll to position [2181, 0]
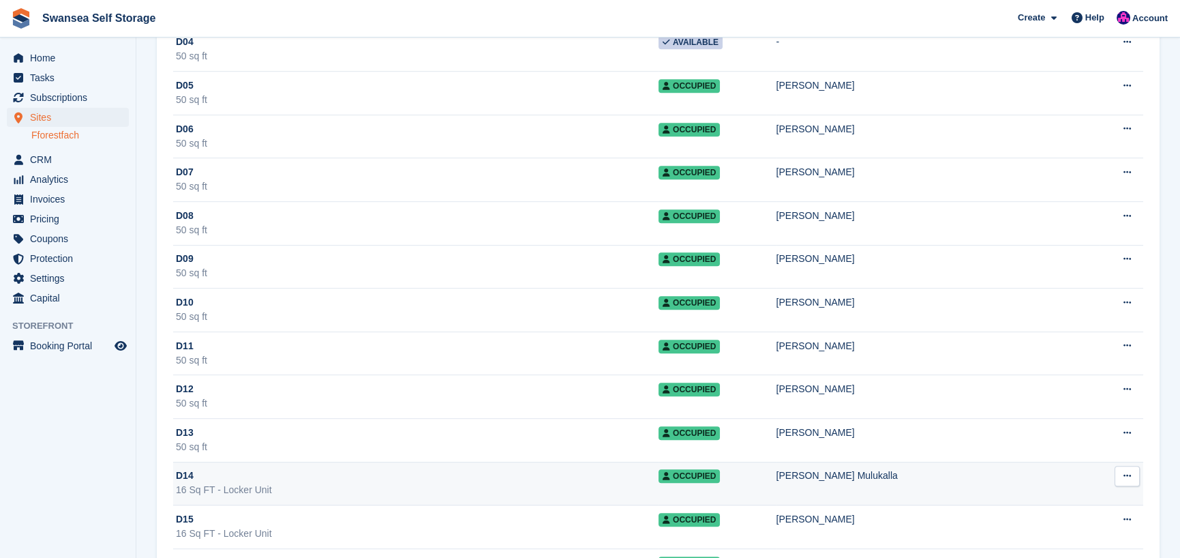
click at [271, 476] on div "D14" at bounding box center [417, 475] width 483 height 14
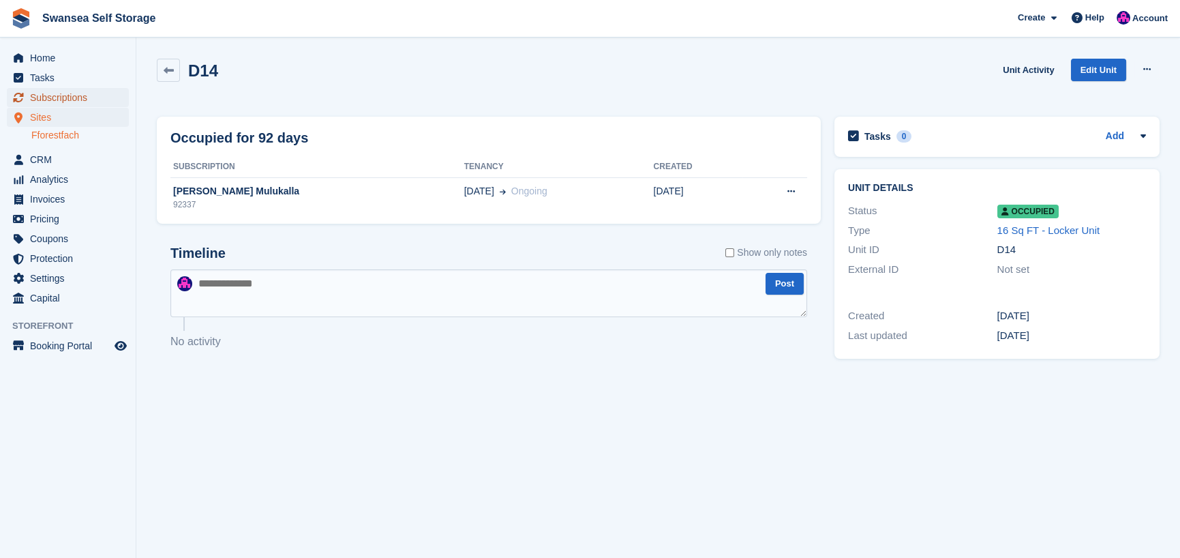
click at [68, 99] on span "Subscriptions" at bounding box center [71, 97] width 82 height 19
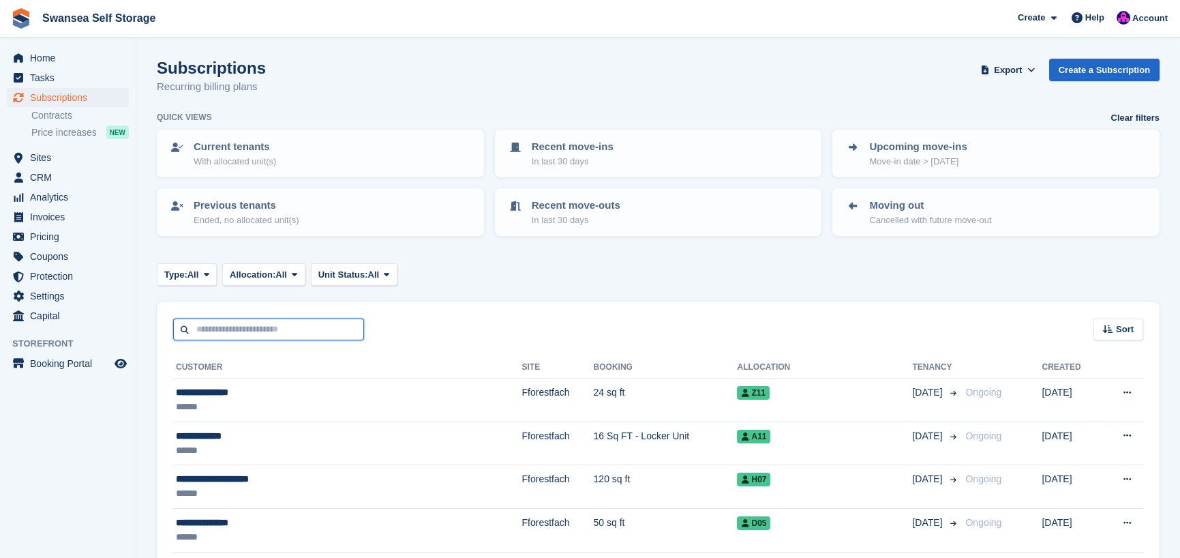
drag, startPoint x: 219, startPoint y: 332, endPoint x: 232, endPoint y: 333, distance: 13.7
click at [228, 334] on input "text" at bounding box center [268, 329] width 191 height 22
type input "***"
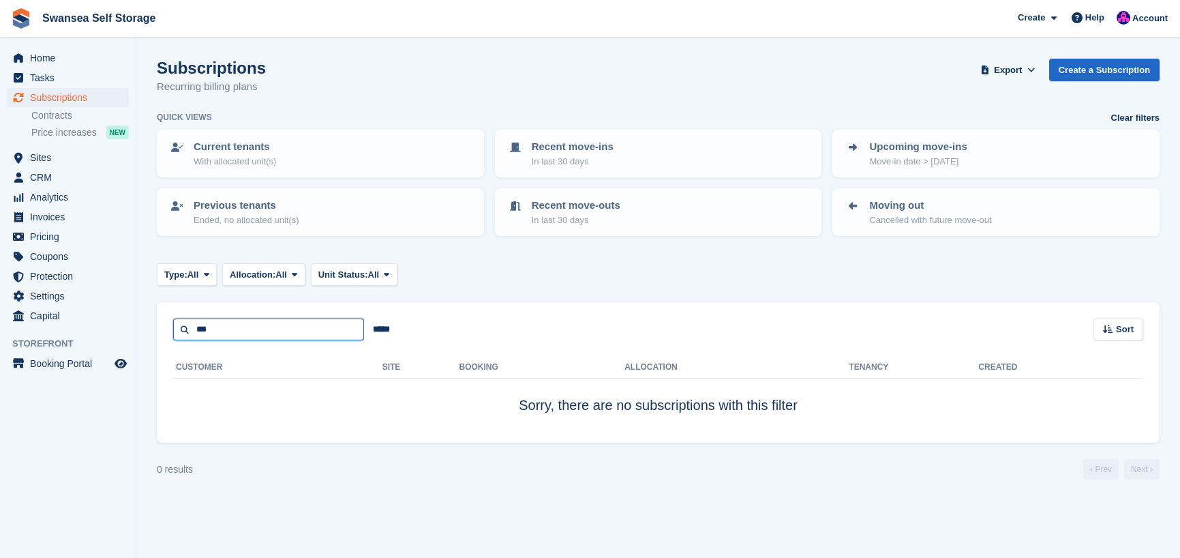
click at [245, 333] on input "***" at bounding box center [268, 329] width 191 height 22
click at [71, 162] on span "Sites" at bounding box center [71, 157] width 82 height 19
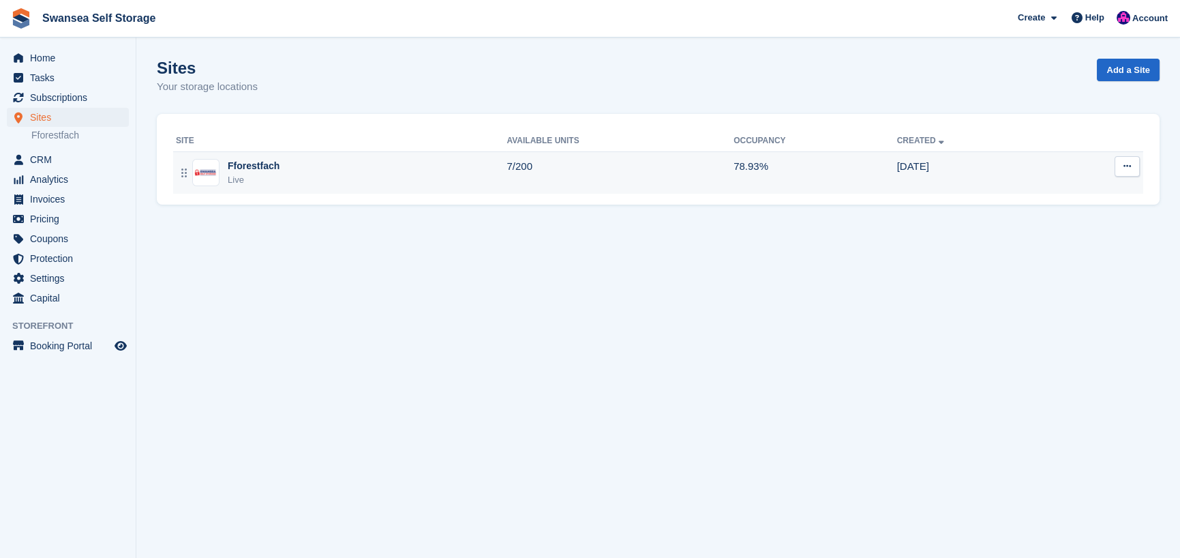
click at [273, 168] on div "Fforestfach" at bounding box center [254, 166] width 52 height 14
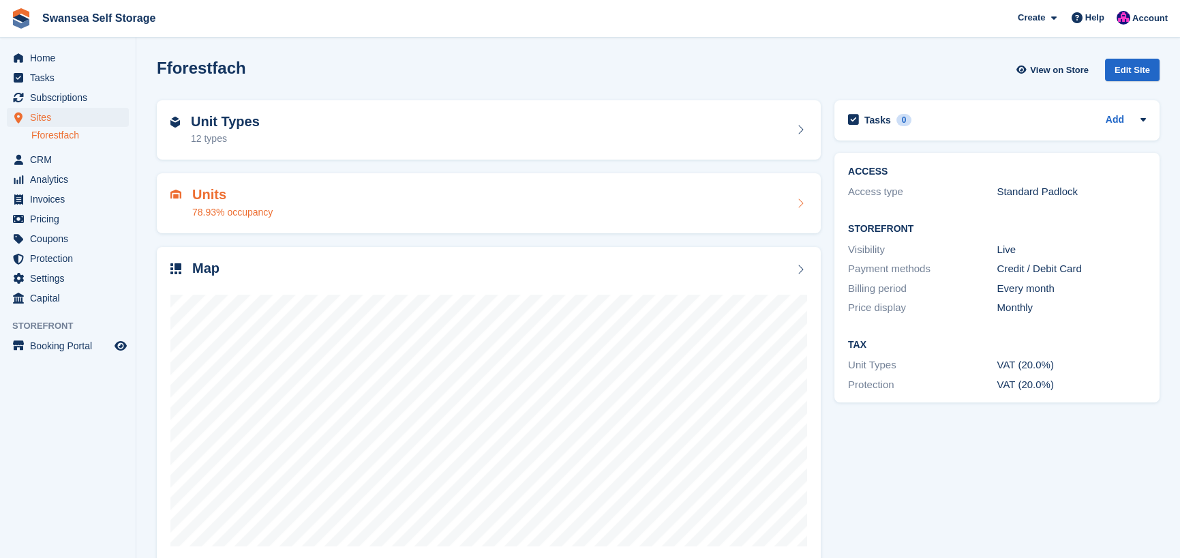
click at [282, 209] on div "Units 78.93% occupancy" at bounding box center [488, 203] width 637 height 33
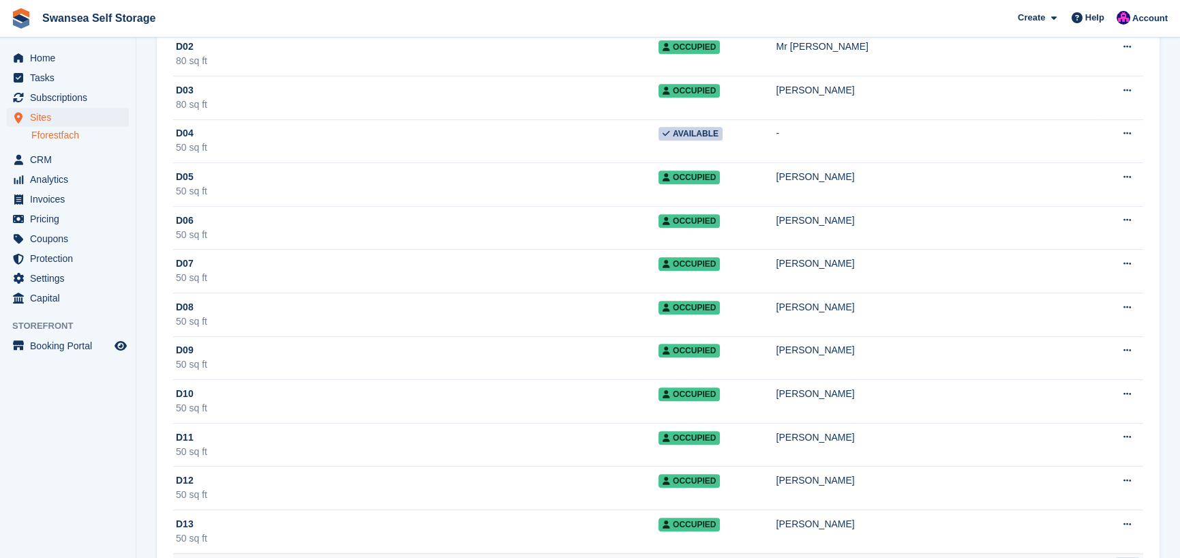
scroll to position [2249, 0]
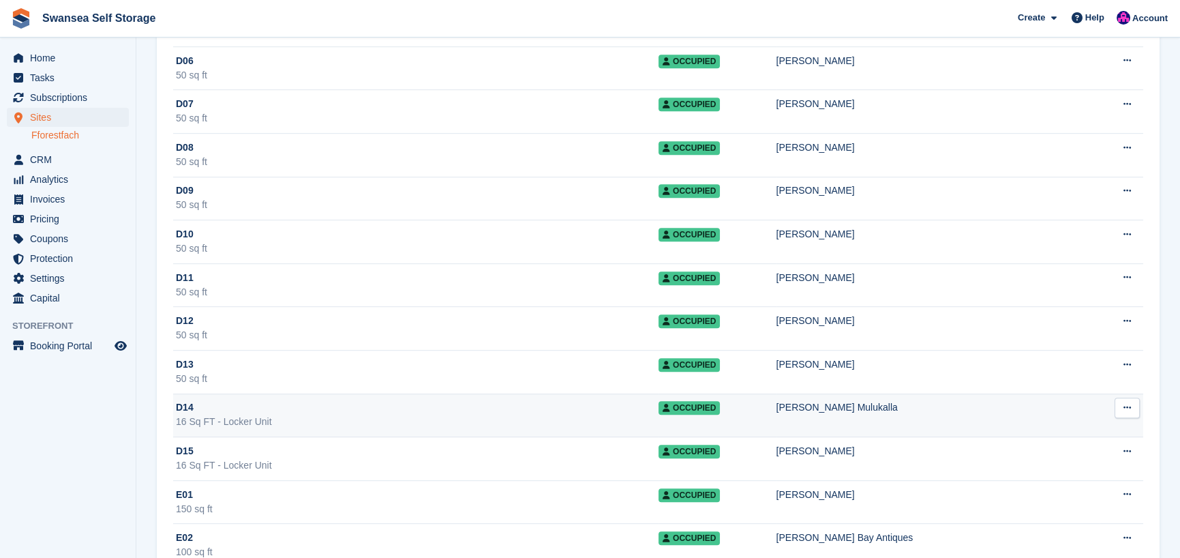
click at [302, 405] on div "D14" at bounding box center [417, 407] width 483 height 14
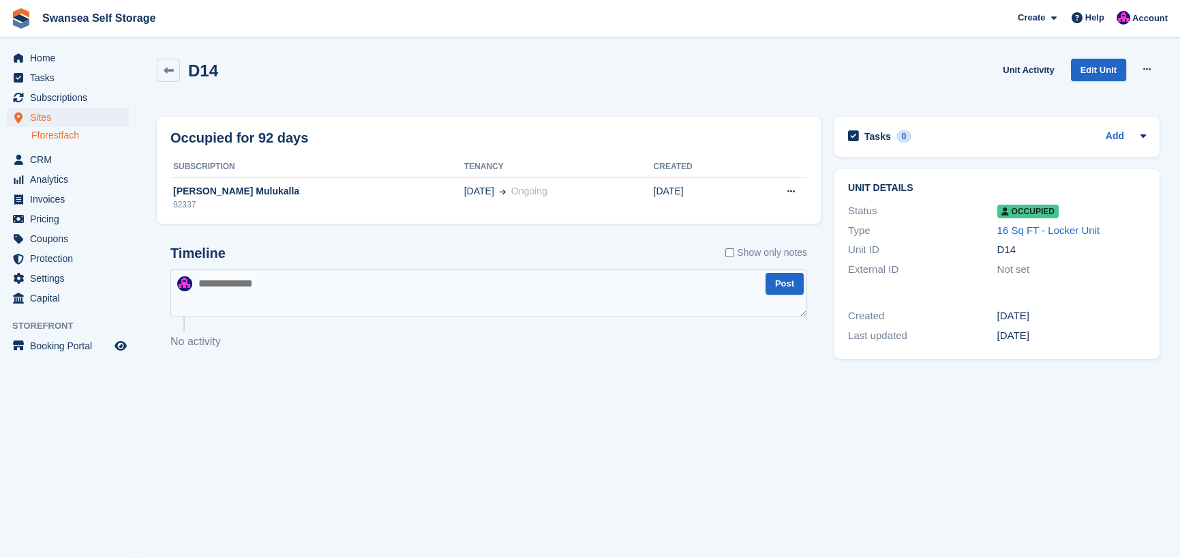
click at [1031, 212] on span "Occupied" at bounding box center [1027, 211] width 61 height 14
click at [1033, 211] on span "Occupied" at bounding box center [1027, 211] width 61 height 14
click at [77, 100] on span "Subscriptions" at bounding box center [71, 97] width 82 height 19
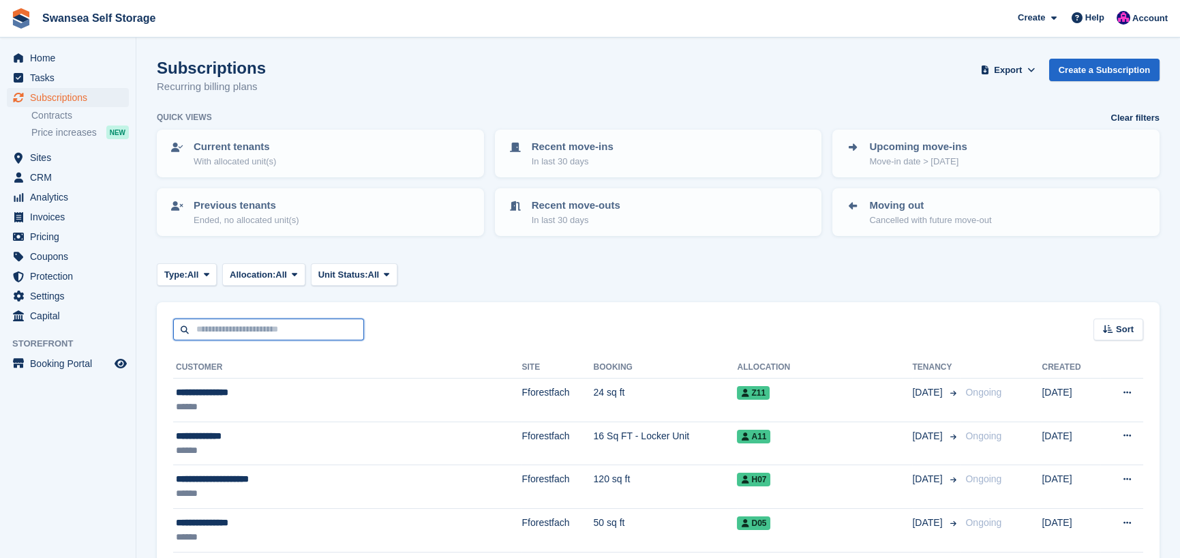
click at [234, 329] on input "text" at bounding box center [268, 329] width 191 height 22
type input "****"
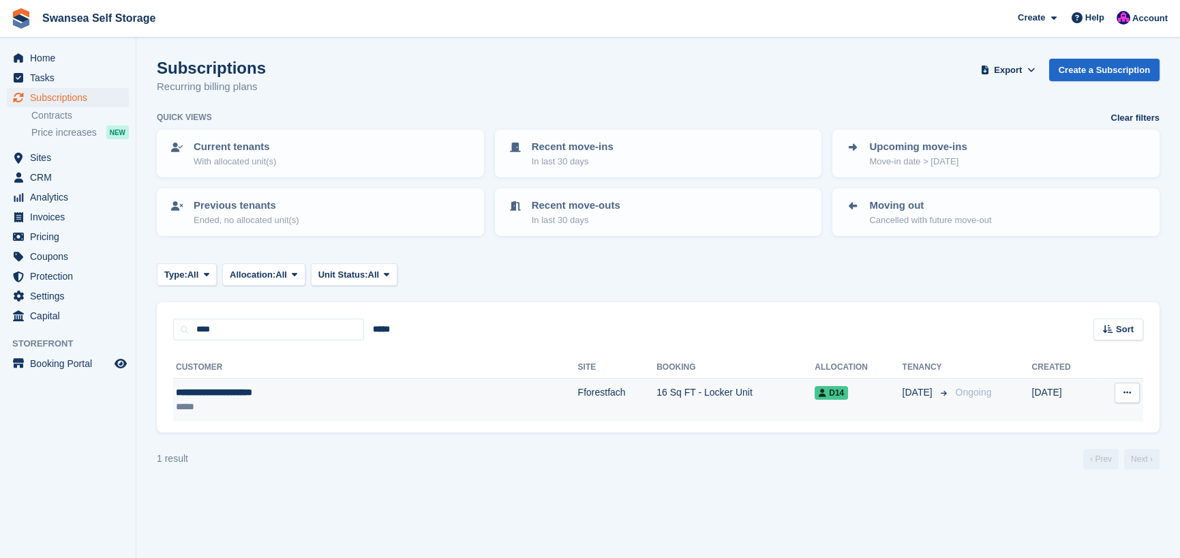
click at [297, 392] on div "**********" at bounding box center [297, 392] width 243 height 14
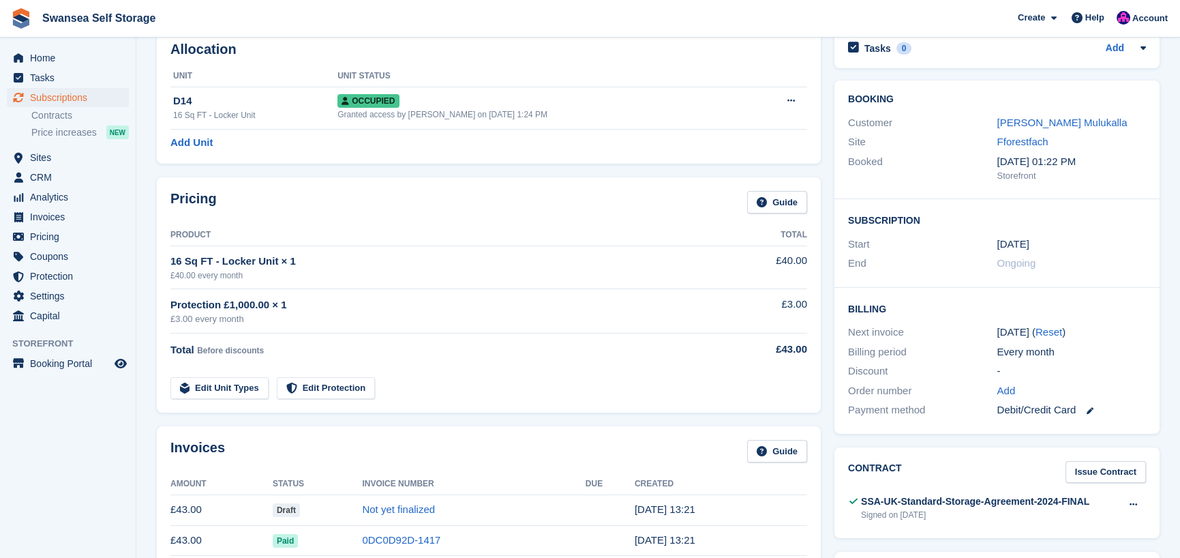
scroll to position [341, 0]
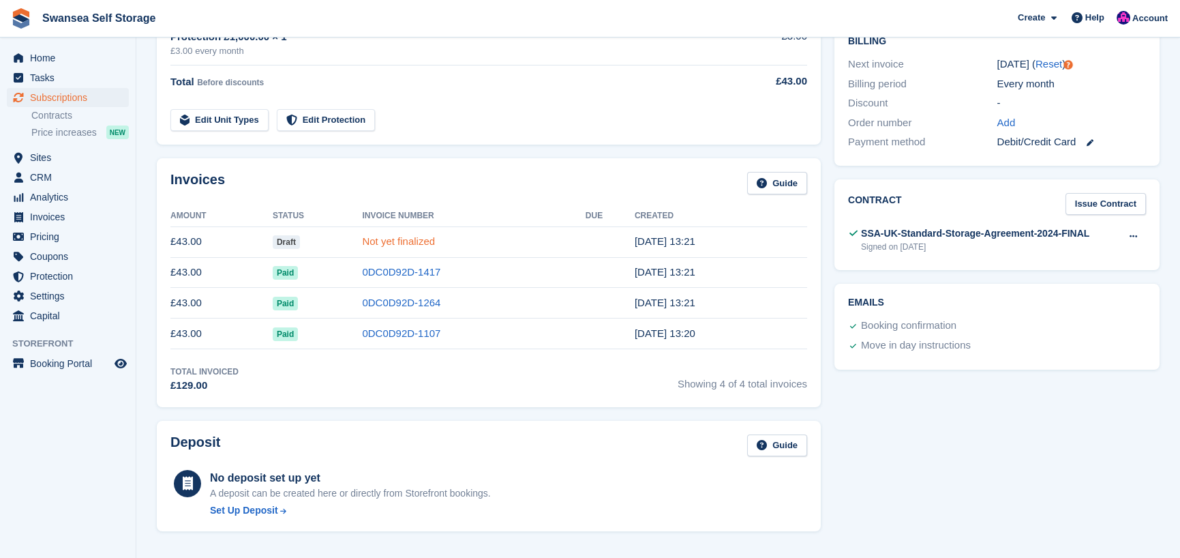
click at [391, 244] on link "Not yet finalized" at bounding box center [398, 241] width 73 height 12
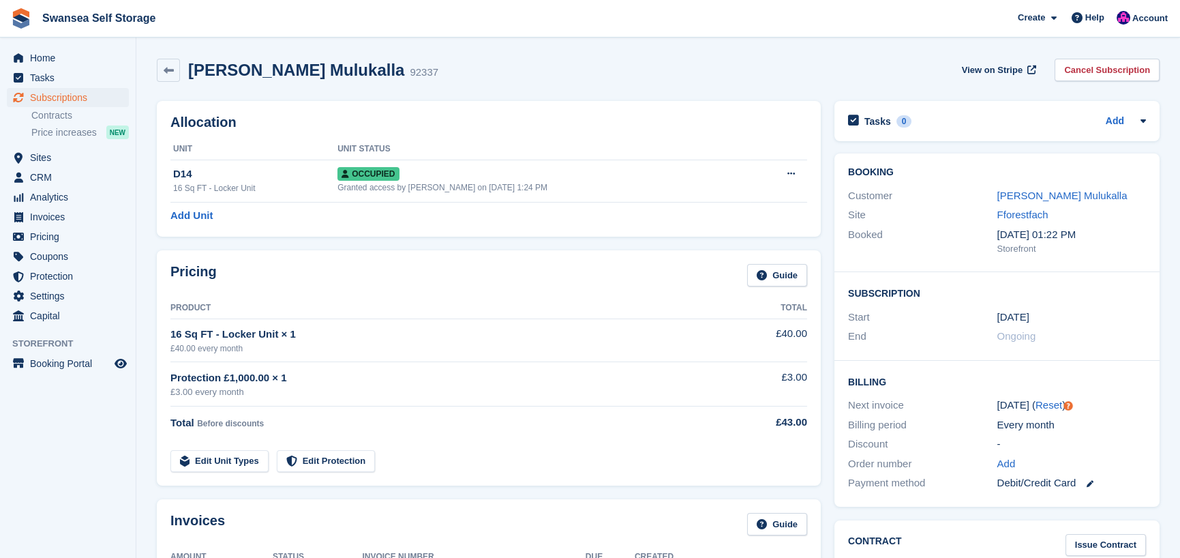
click at [1087, 69] on link "Cancel Subscription" at bounding box center [1106, 70] width 105 height 22
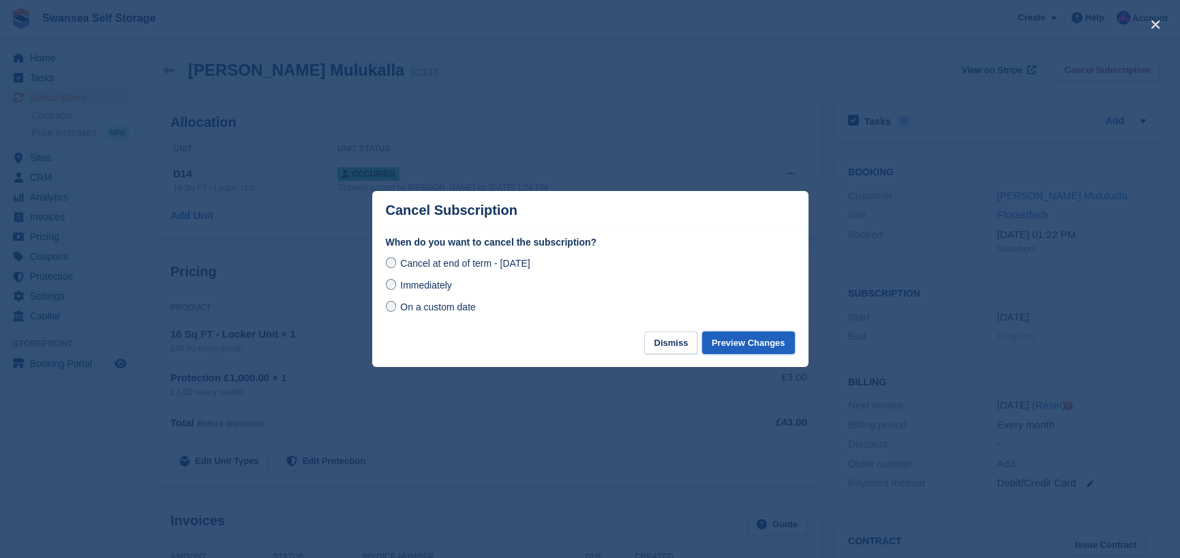
click at [743, 342] on button "Preview Changes" at bounding box center [748, 342] width 93 height 22
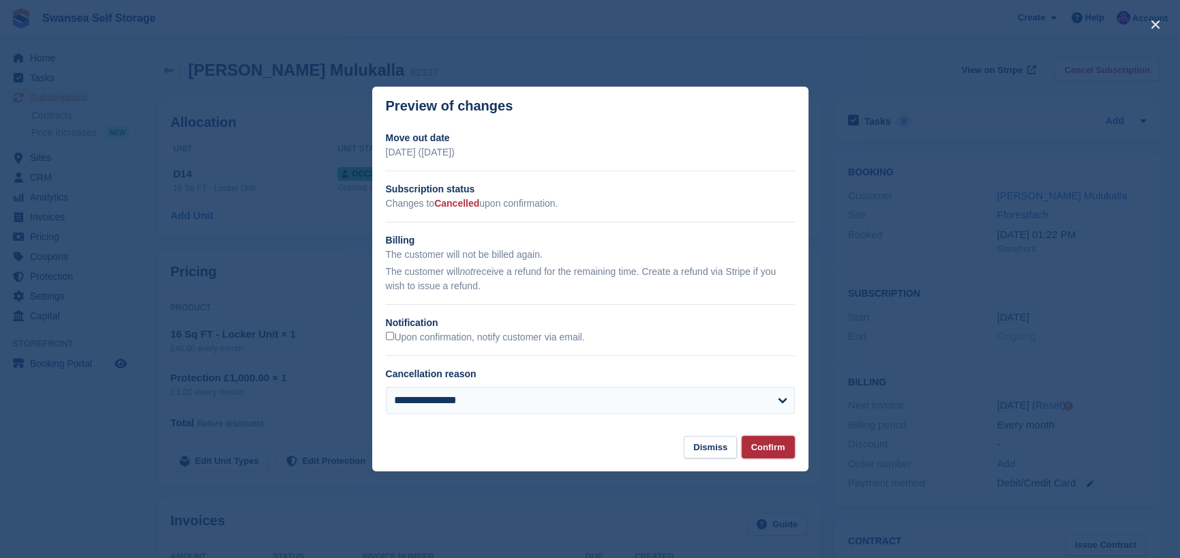
click at [773, 443] on button "Confirm" at bounding box center [768, 447] width 53 height 22
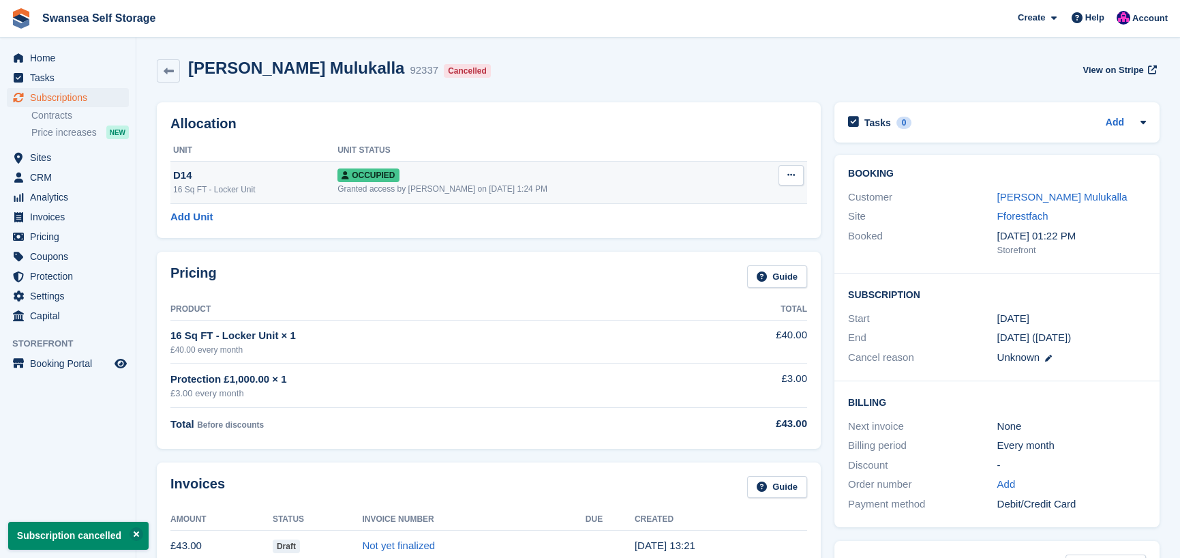
click at [788, 176] on icon at bounding box center [790, 174] width 7 height 9
click at [727, 252] on p "Deallocate" at bounding box center [738, 249] width 119 height 18
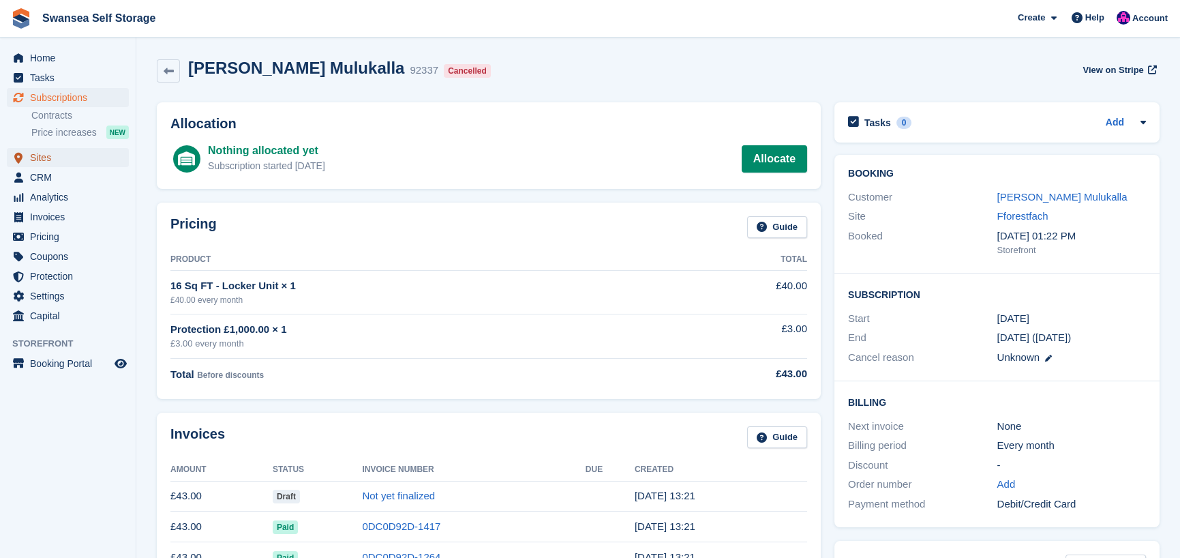
click at [65, 159] on span "Sites" at bounding box center [71, 157] width 82 height 19
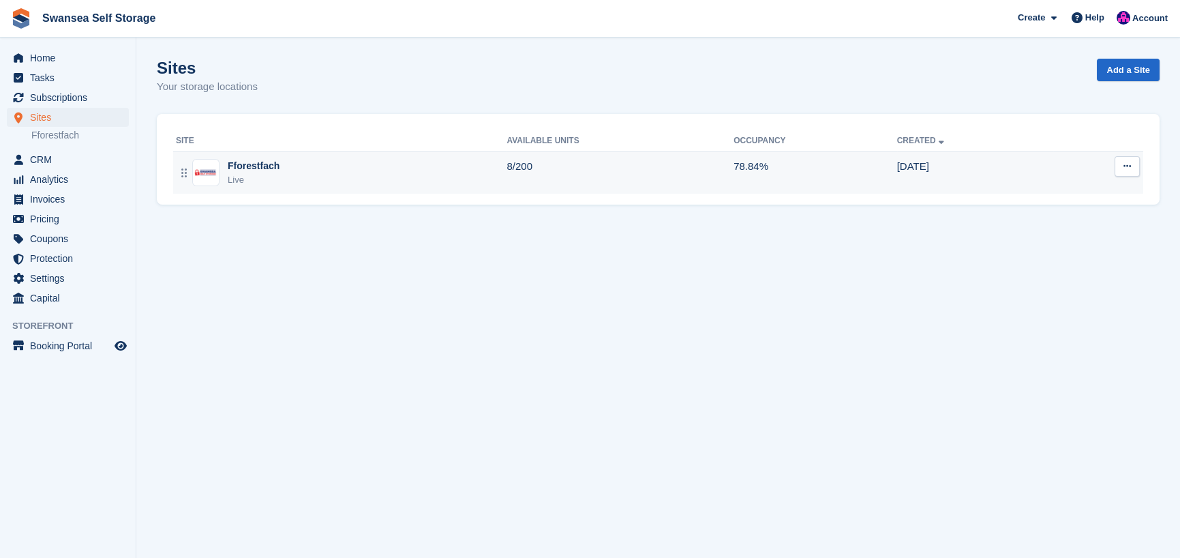
click at [283, 174] on div "Fforestfach Live" at bounding box center [341, 173] width 331 height 28
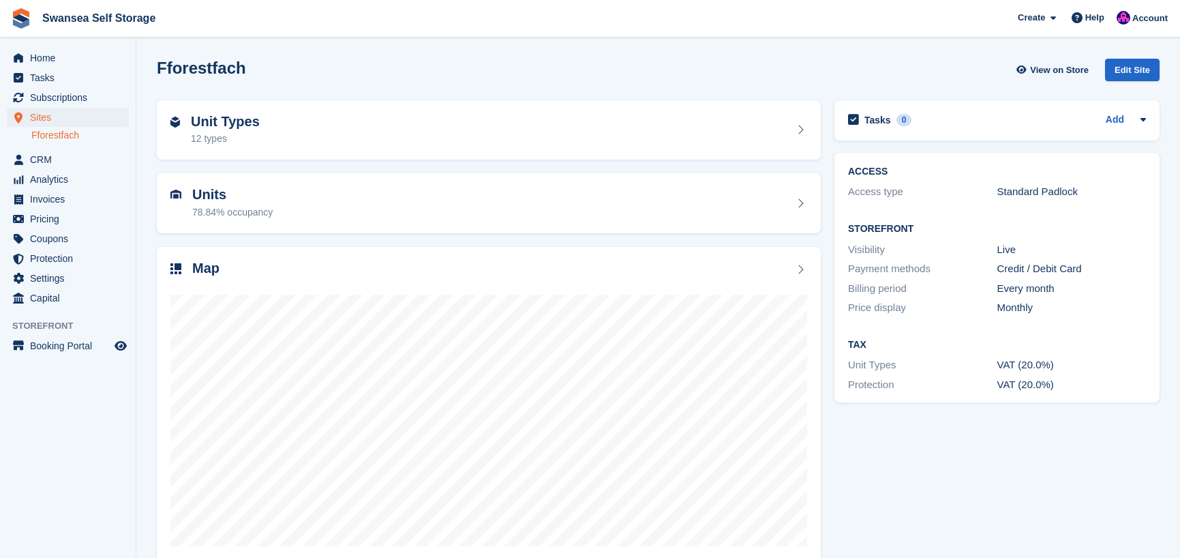
click at [251, 192] on h2 "Units" at bounding box center [232, 195] width 80 height 16
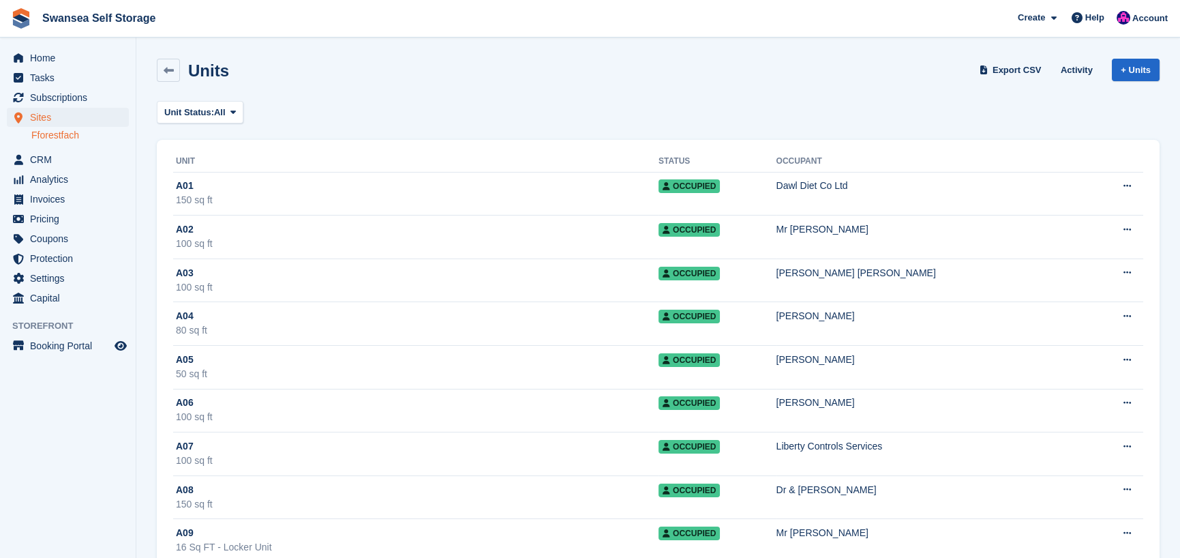
drag, startPoint x: 207, startPoint y: 117, endPoint x: 506, endPoint y: 132, distance: 300.3
drag, startPoint x: 201, startPoint y: 115, endPoint x: 498, endPoint y: 33, distance: 307.4
click at [500, 33] on span "Swansea Self Storage Create Subscription Invoice Contact Deal Discount Page Hel…" at bounding box center [590, 18] width 1180 height 37
click at [68, 121] on span "Sites" at bounding box center [71, 117] width 82 height 19
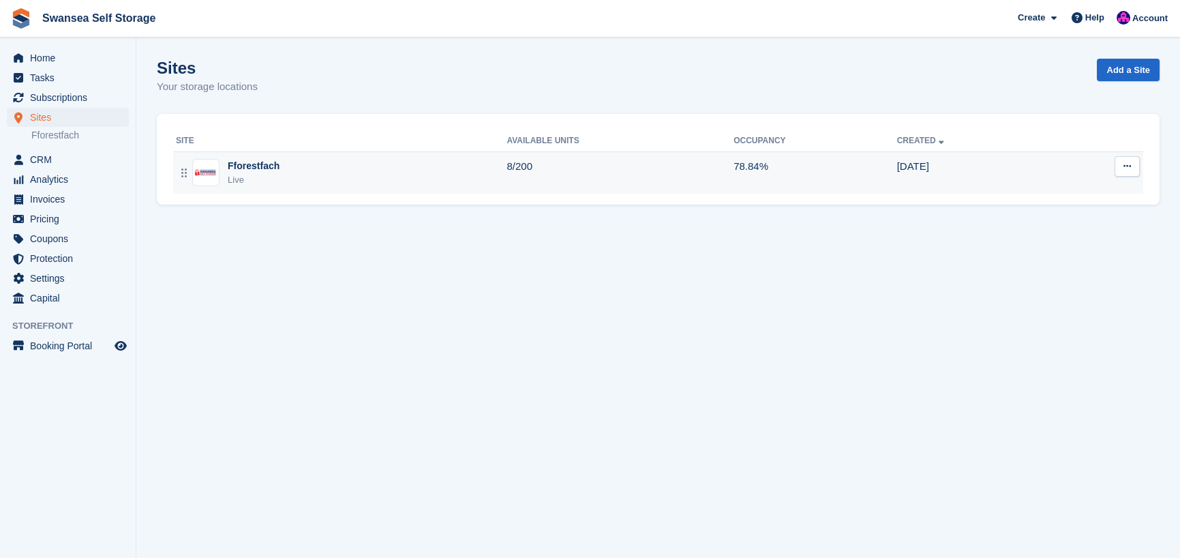
click at [253, 181] on div "Live" at bounding box center [254, 180] width 52 height 14
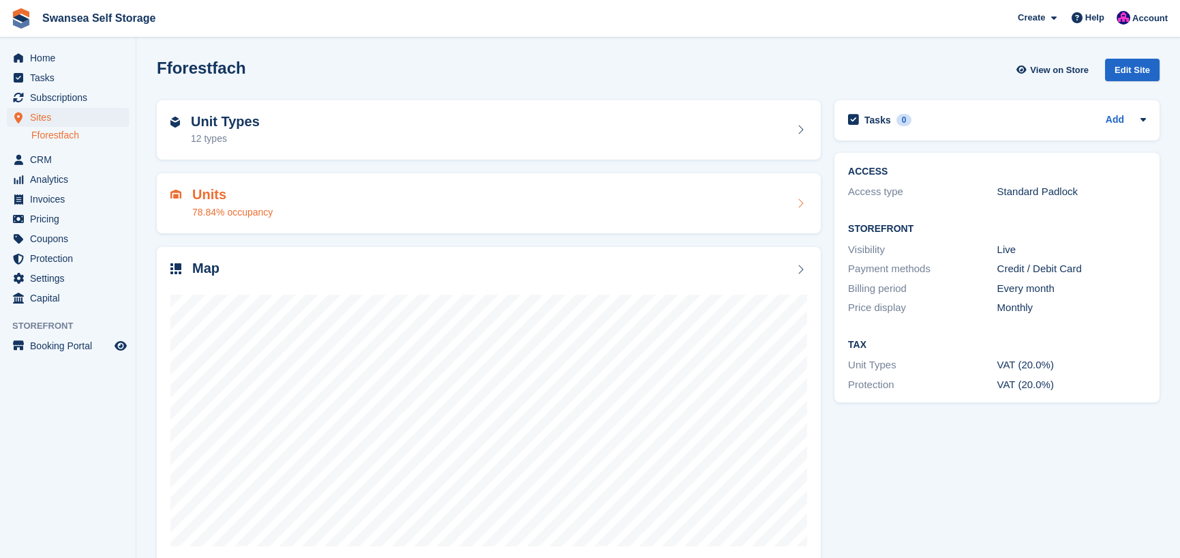
click at [236, 207] on div "78.84% occupancy" at bounding box center [232, 212] width 80 height 14
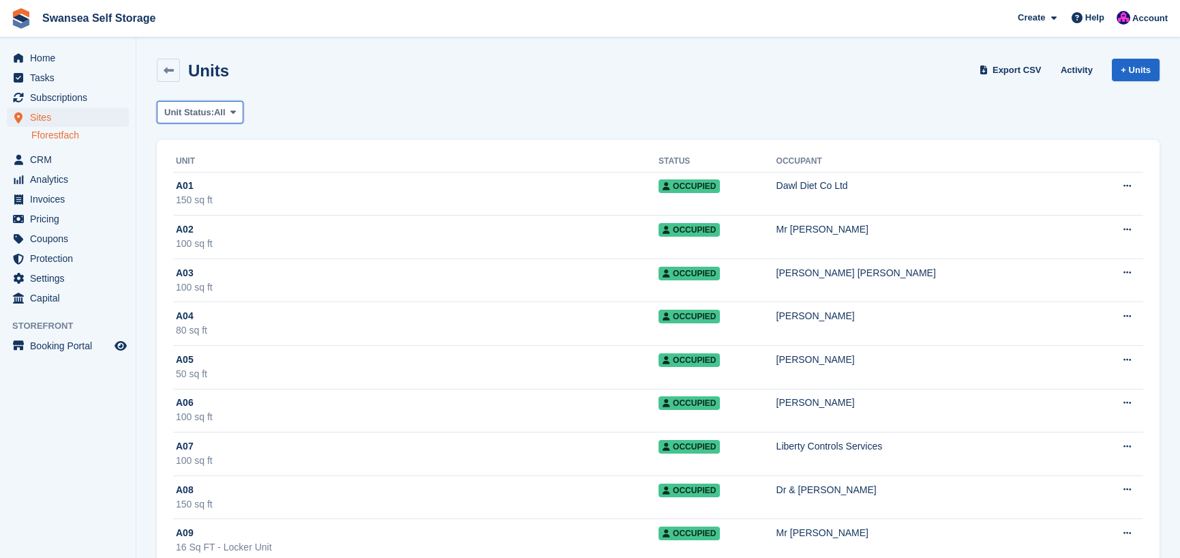
click at [189, 114] on span "Unit Status:" at bounding box center [189, 113] width 50 height 14
click at [222, 166] on link "Available" at bounding box center [222, 169] width 119 height 25
